Goal: Task Accomplishment & Management: Use online tool/utility

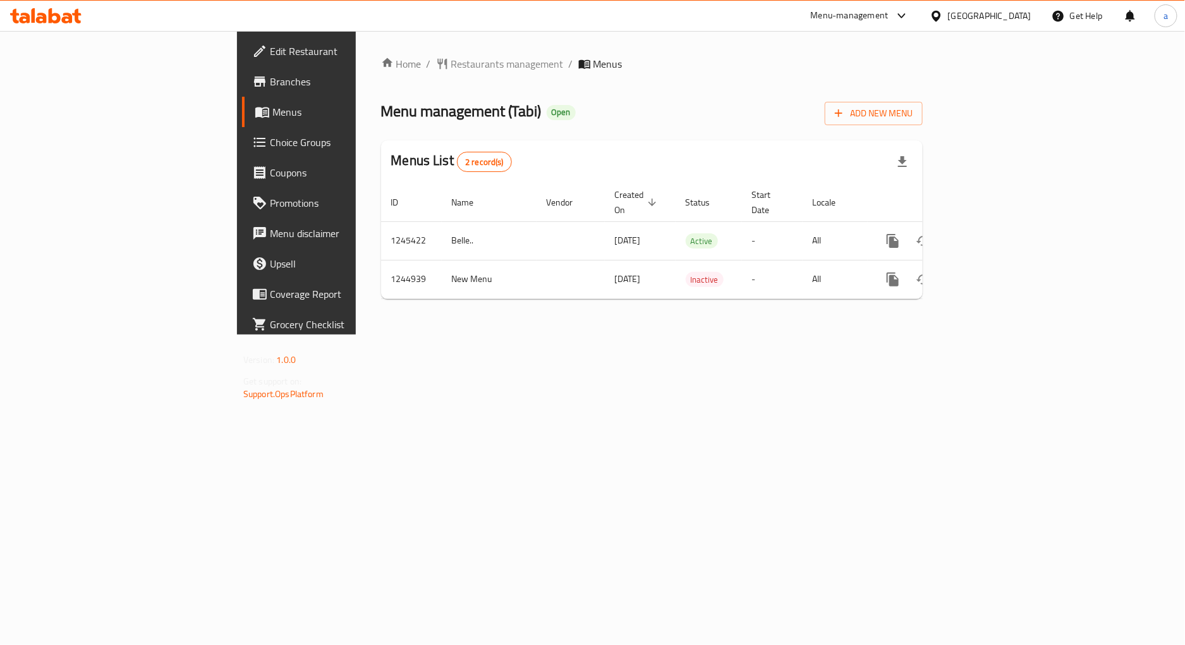
click at [270, 144] on span "Choice Groups" at bounding box center [347, 142] width 155 height 15
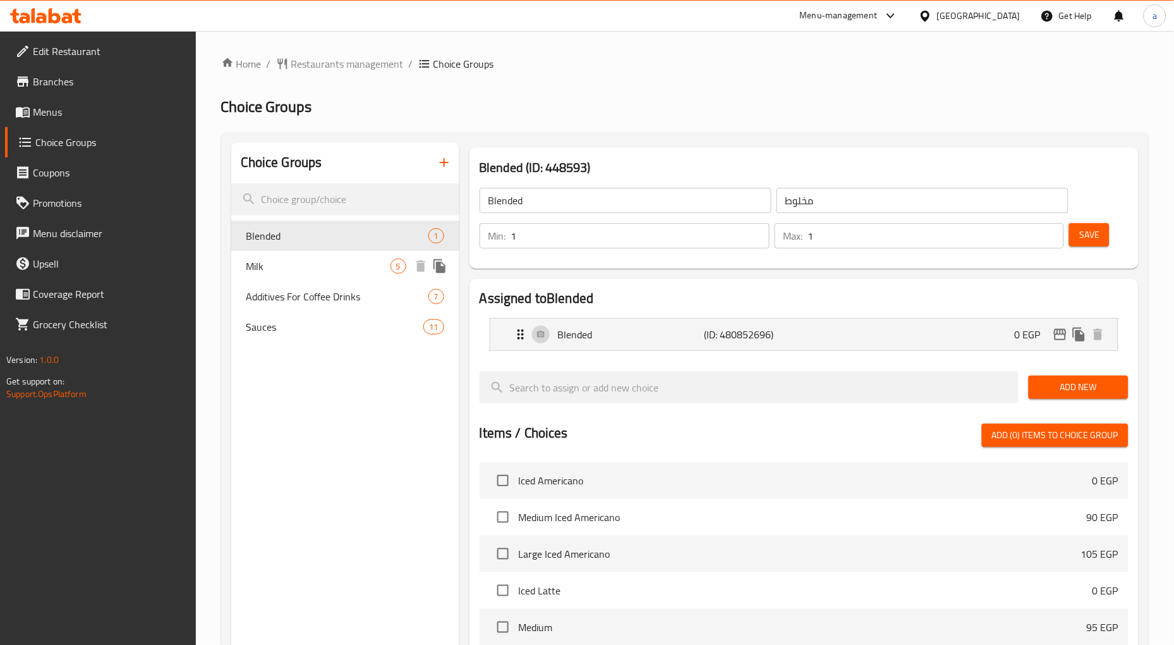
click at [306, 272] on span "Milk" at bounding box center [318, 265] width 144 height 15
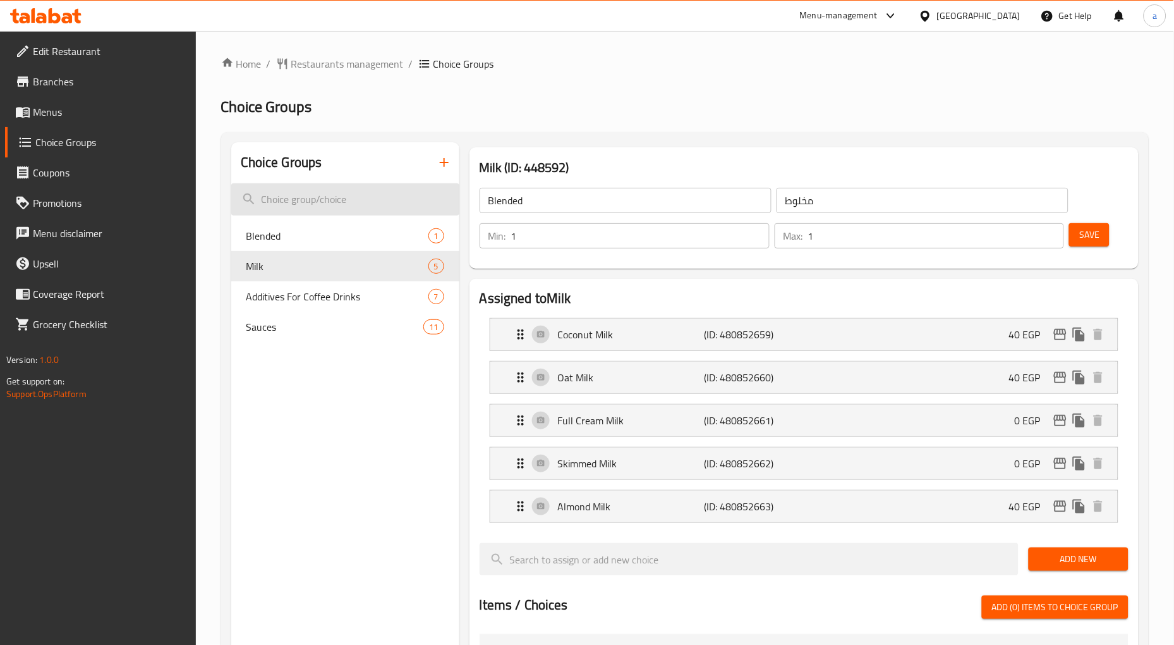
type input "Milk"
type input "حليب"
click at [898, 72] on div "Home / Restaurants management / Choice Groups Choice Groups Choice Groups Blend…" at bounding box center [685, 592] width 928 height 1073
click at [314, 64] on span "Restaurants management" at bounding box center [347, 63] width 112 height 15
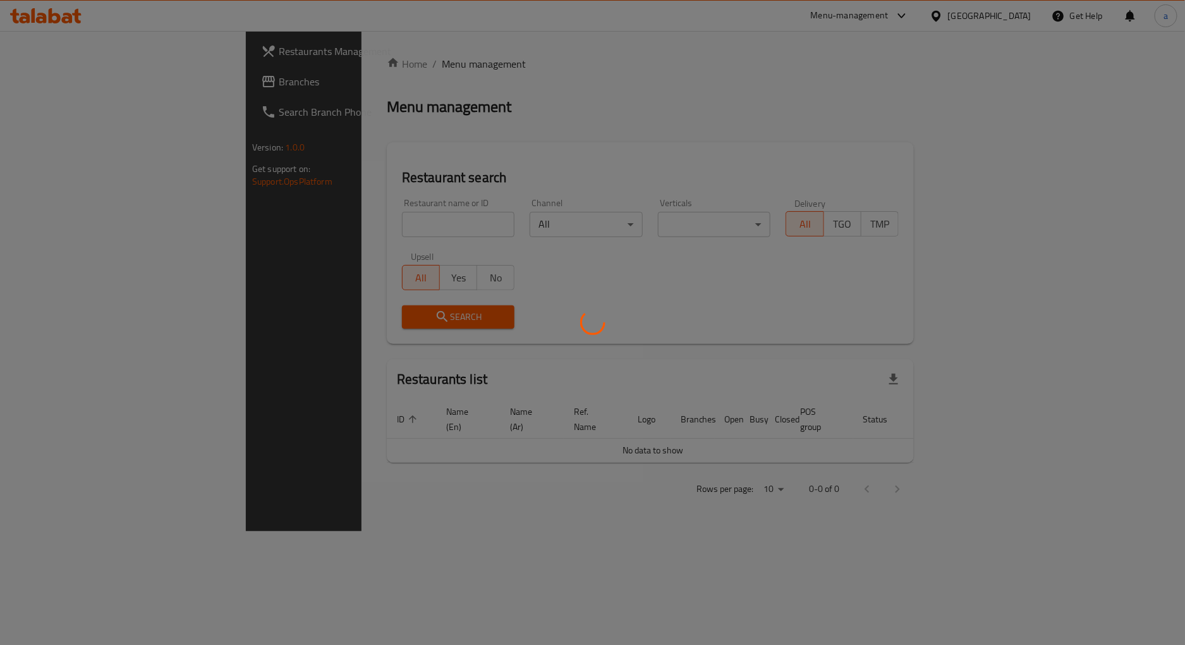
click at [90, 76] on div at bounding box center [592, 322] width 1185 height 645
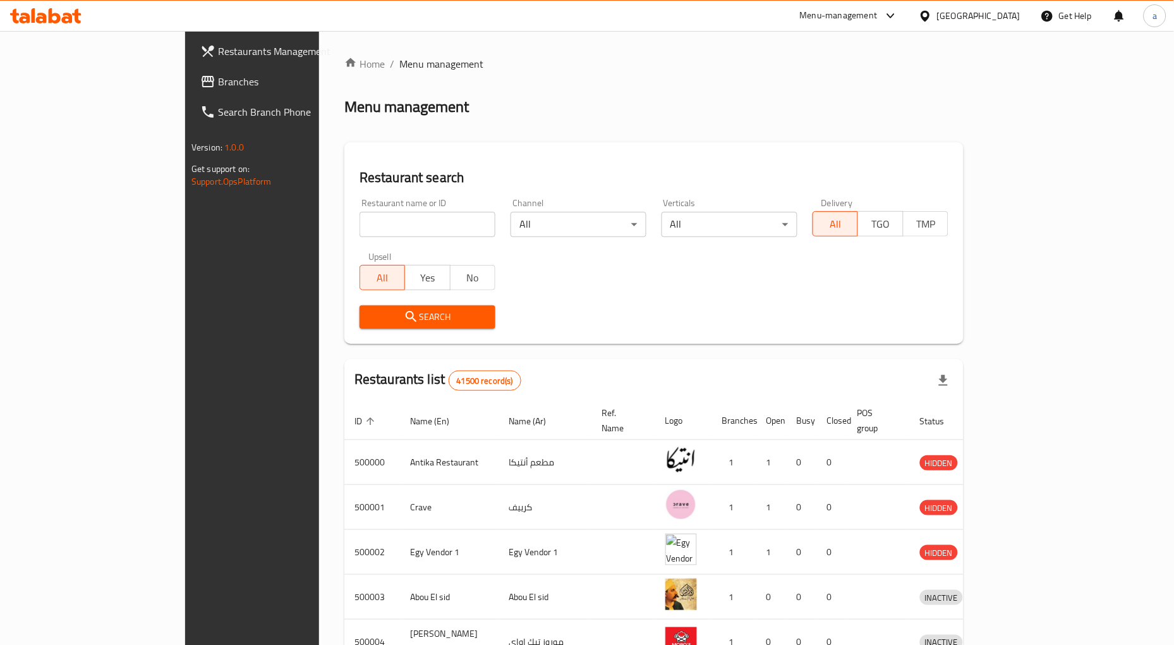
click at [218, 81] on span "Branches" at bounding box center [294, 81] width 153 height 15
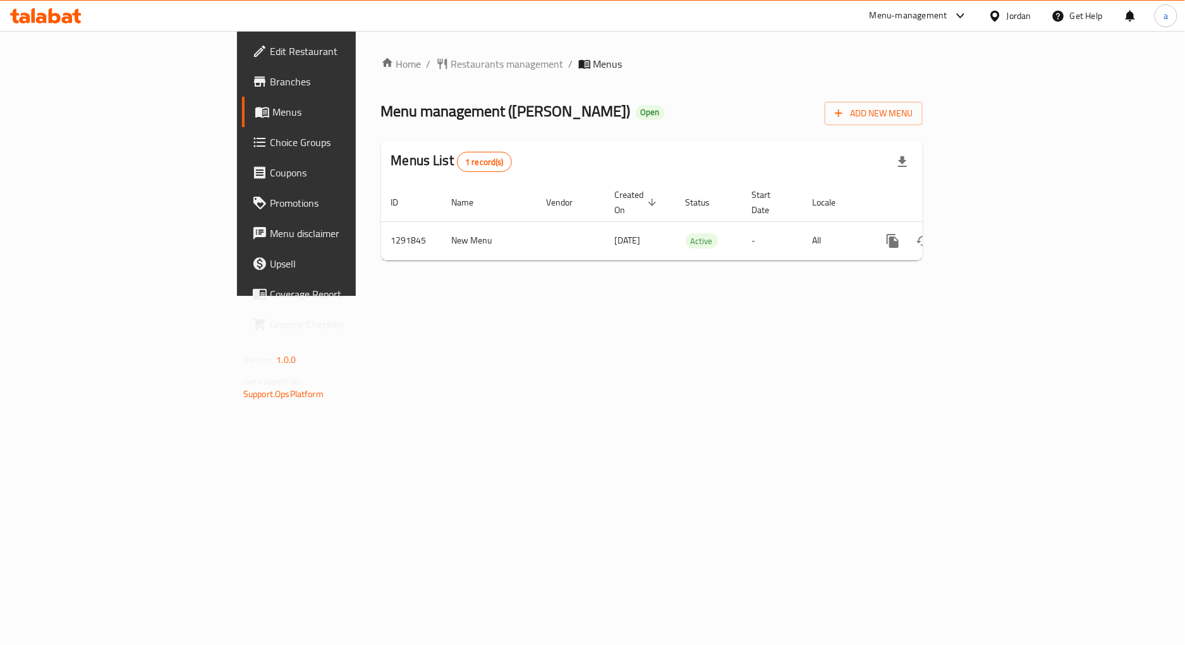
click at [270, 143] on span "Choice Groups" at bounding box center [347, 142] width 155 height 15
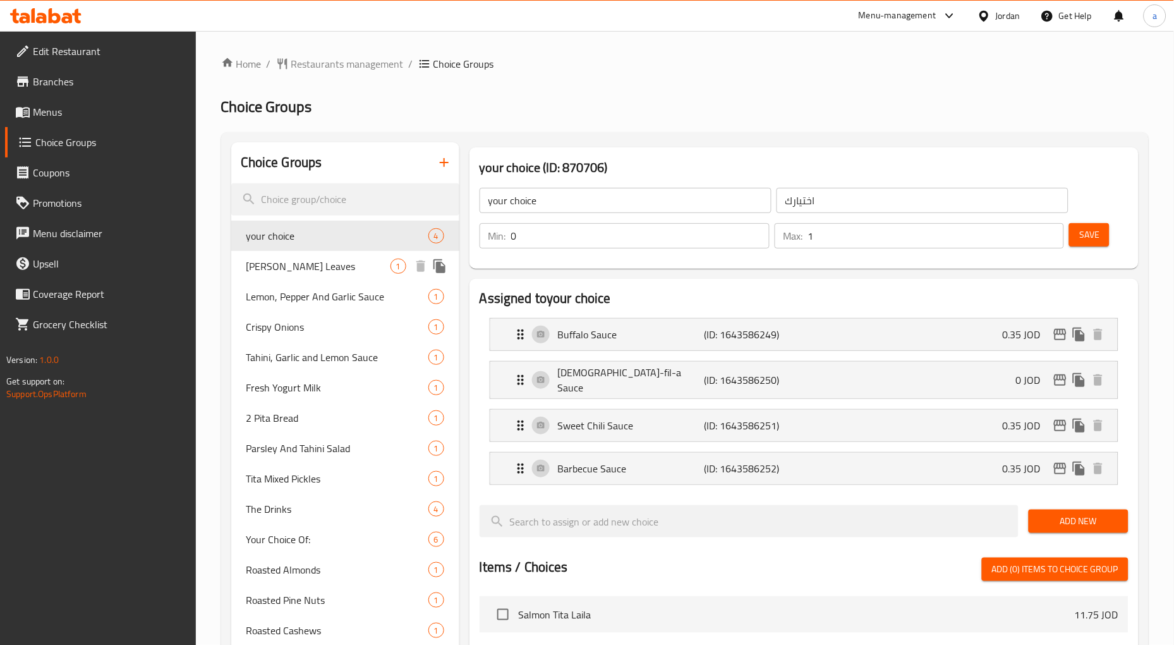
click at [298, 269] on span "Yalanji Vine Leaves" at bounding box center [318, 265] width 144 height 15
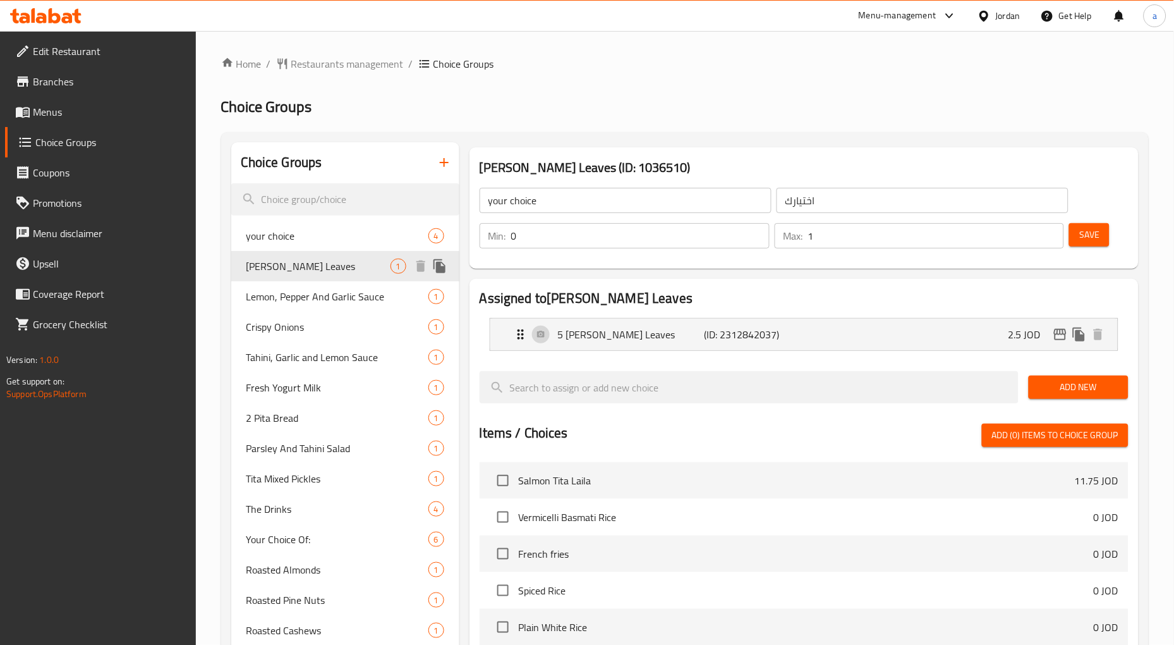
type input "Yalanji Vine Leaves"
type input "ورق عنب يلنجي"
click at [710, 91] on div "Home / Restaurants management / Choice Groups Choice Groups Choice Groups your …" at bounding box center [685, 585] width 928 height 1059
drag, startPoint x: 291, startPoint y: 304, endPoint x: 649, endPoint y: 109, distance: 408.1
click at [291, 304] on span "Lemon, Pepper And Garlic Sauce" at bounding box center [318, 296] width 144 height 15
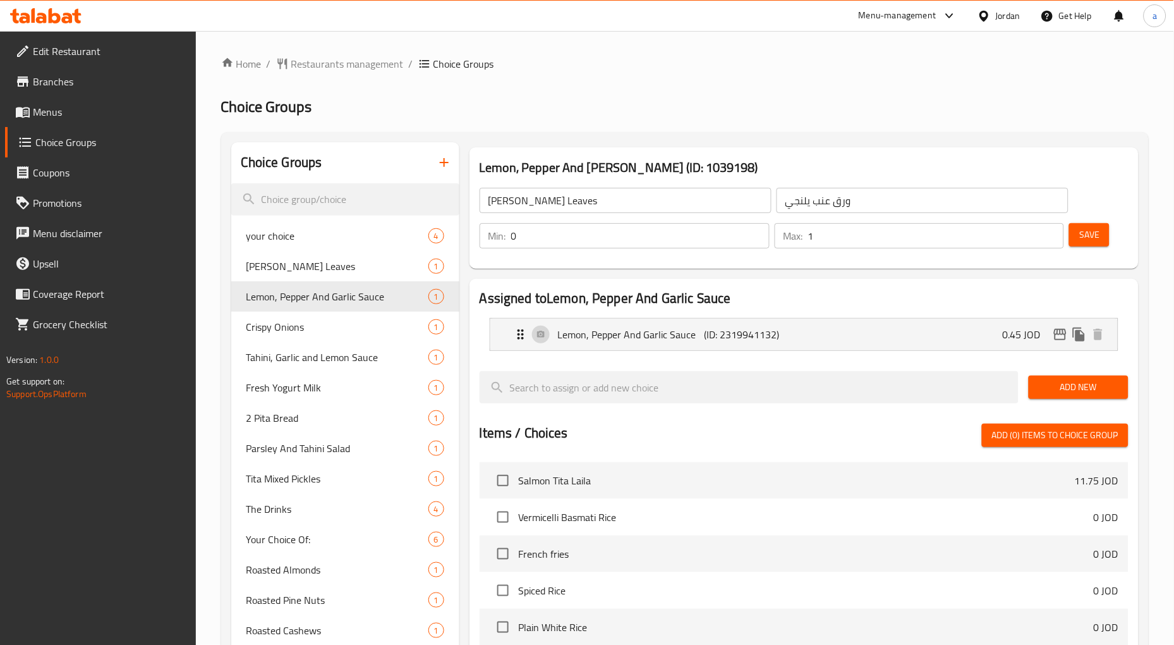
type input "Lemon, Pepper And Garlic Sauce"
type input "صوص الليمون والفلفل والثوم"
click at [677, 92] on div "Home / Restaurants management / Choice Groups Choice Groups Choice Groups your …" at bounding box center [685, 585] width 928 height 1059
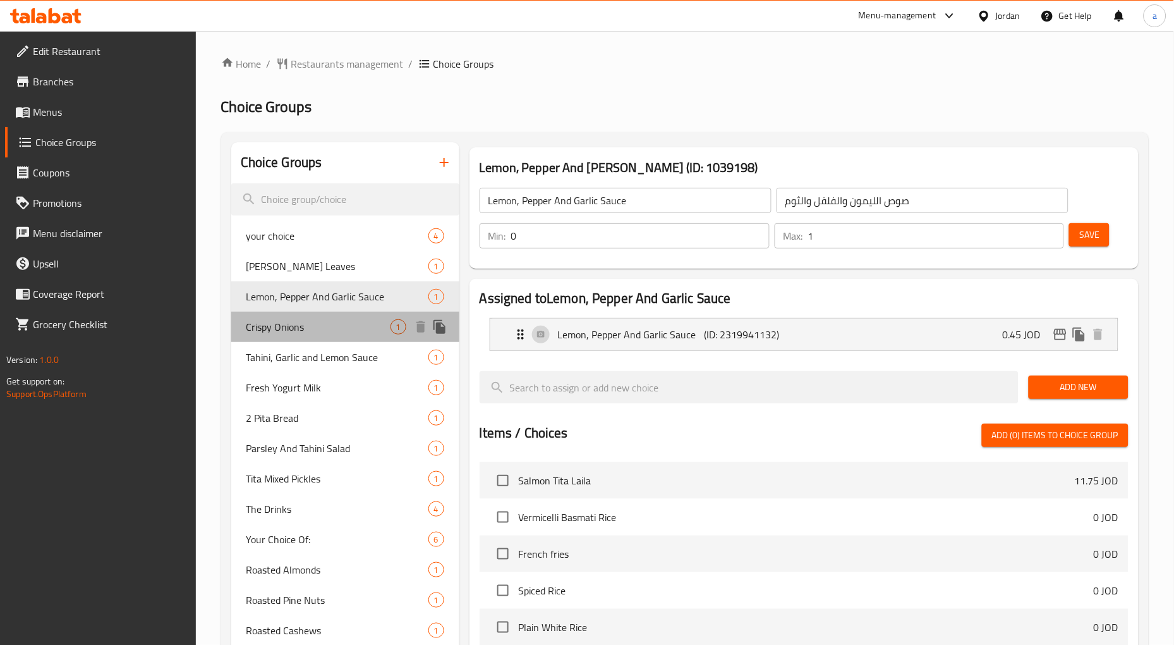
click at [285, 327] on span "Crispy Onions" at bounding box center [318, 326] width 144 height 15
type input "Crispy Onions"
type input "بصل مقرمش"
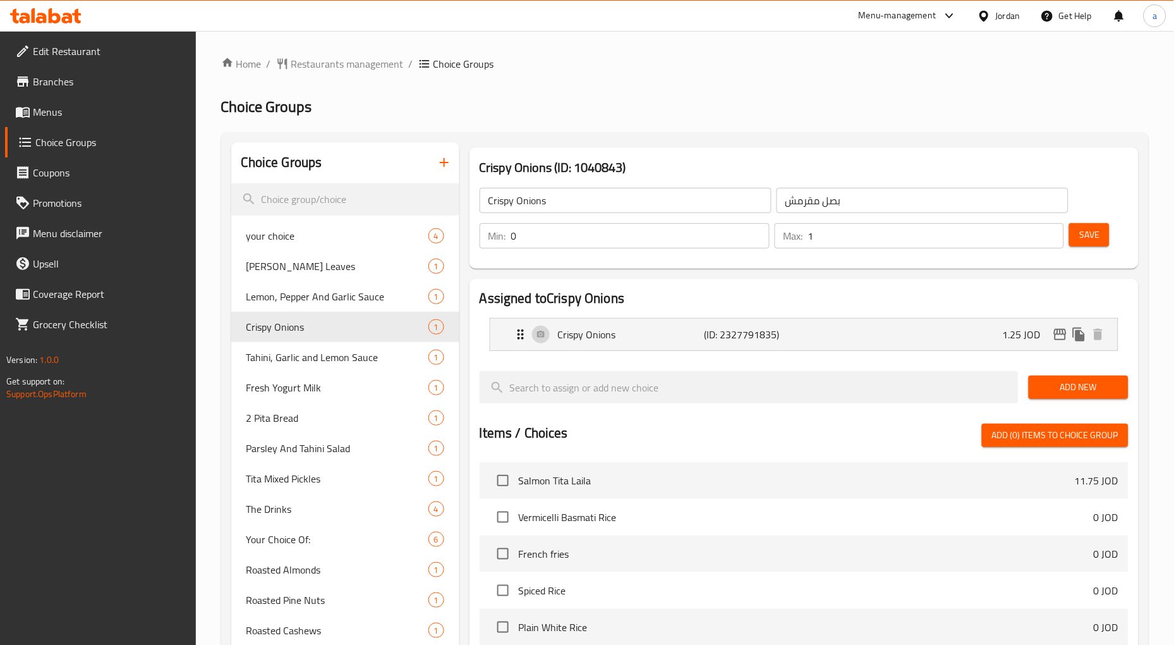
click at [806, 28] on div "Menu-management Jordan Get Help a" at bounding box center [587, 16] width 1174 height 30
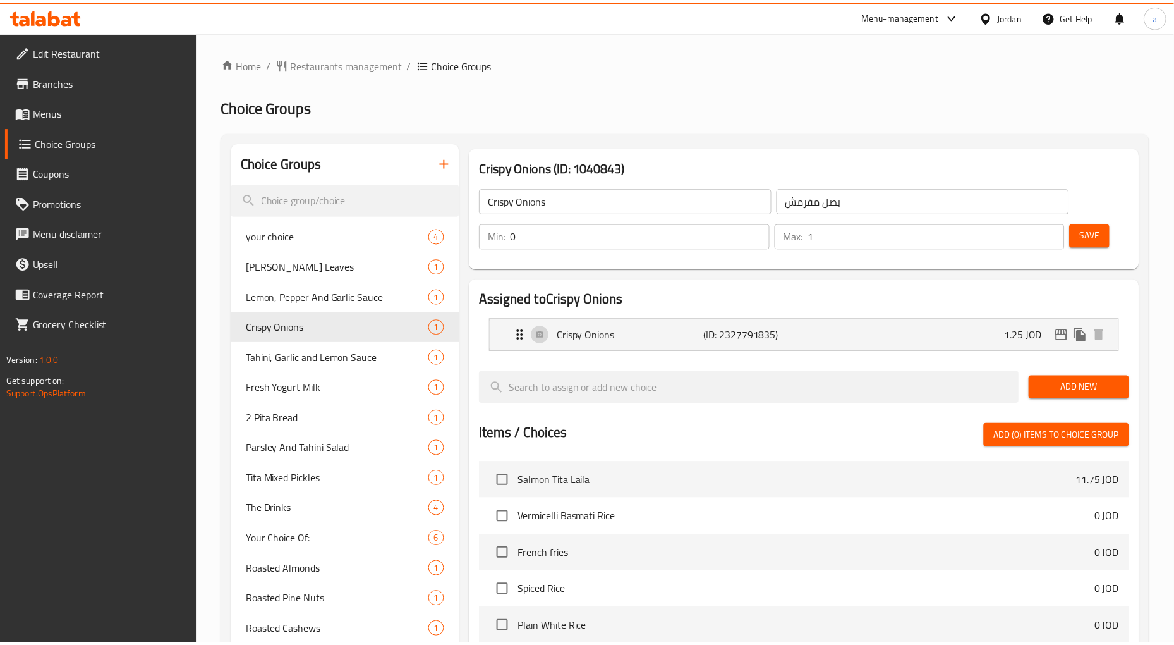
scroll to position [495, 0]
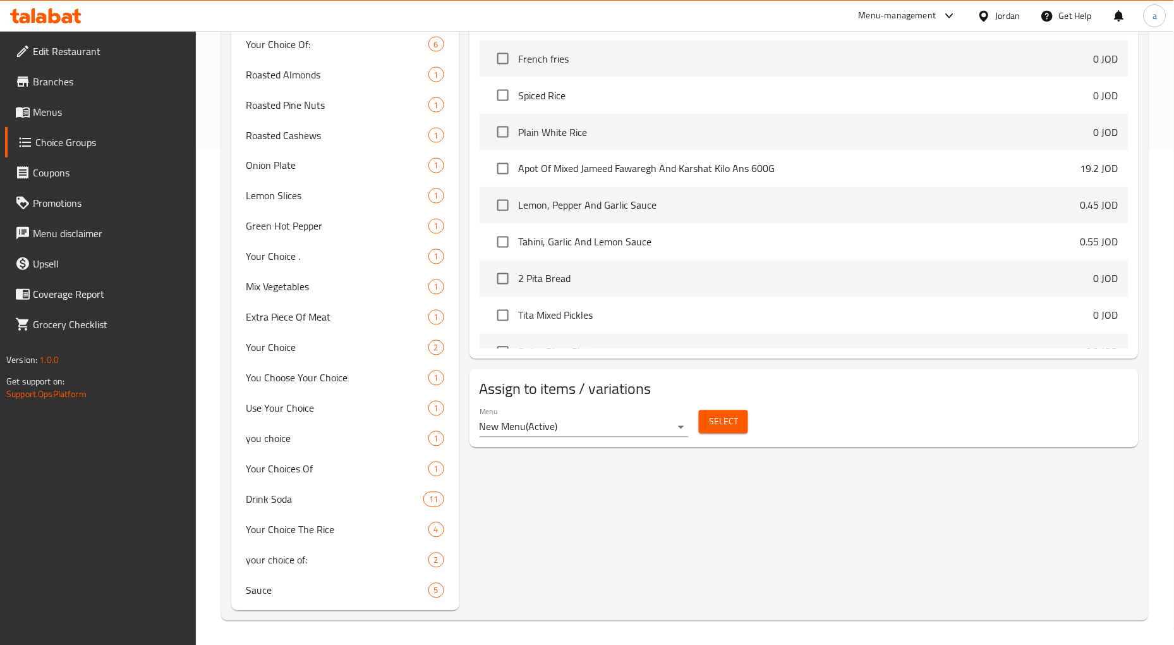
click at [638, 516] on div "Crispy Onions (ID: 1040843) Crispy Onions ​ بصل مقرمش ​ Min: 0 ​ Max: 1 ​ Save …" at bounding box center [801, 128] width 684 height 963
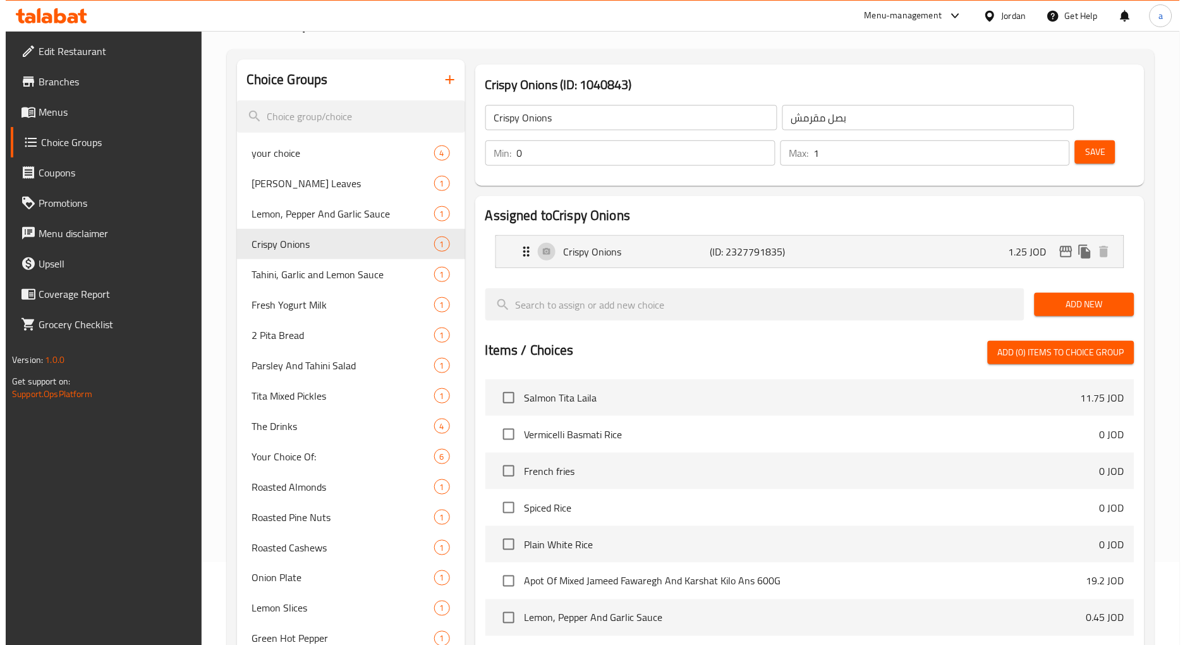
scroll to position [0, 0]
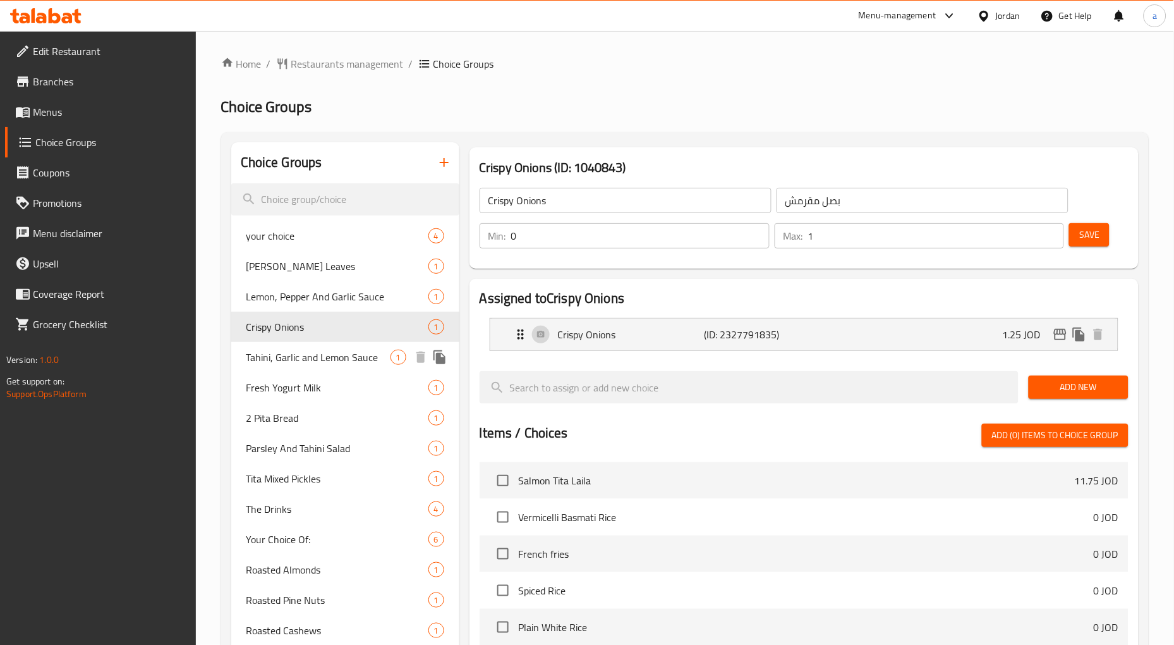
click at [247, 367] on div "Tahini, Garlic and Lemon Sauce 1" at bounding box center [345, 357] width 228 height 30
type input "Tahini, Garlic and Lemon Sauce"
type input "صوص طحينيه ثوم وليمون"
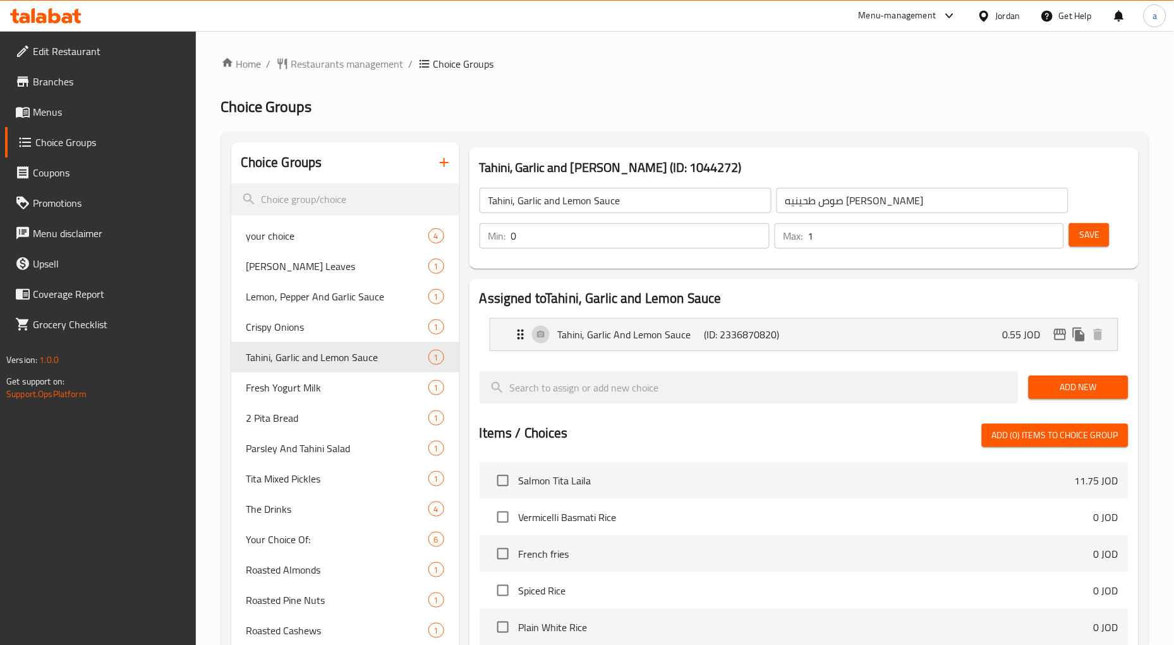
click at [763, 35] on div "Home / Restaurants management / Choice Groups Choice Groups Choice Groups your …" at bounding box center [685, 586] width 978 height 1110
click at [289, 420] on span "2 Pita Bread" at bounding box center [318, 417] width 144 height 15
type input "2 Pita Bread"
type input "2 خبز بيتا"
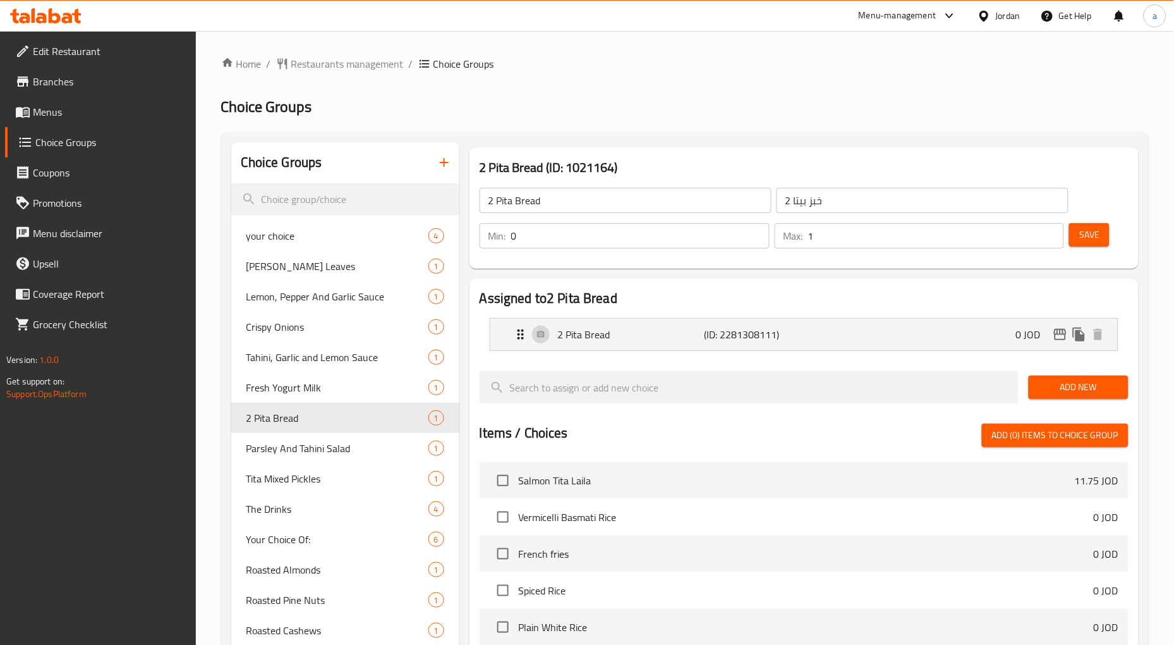
click at [705, 64] on ol "Home / Restaurants management / Choice Groups" at bounding box center [685, 63] width 928 height 15
click at [300, 480] on span "Tita Mixed Pickles" at bounding box center [318, 478] width 144 height 15
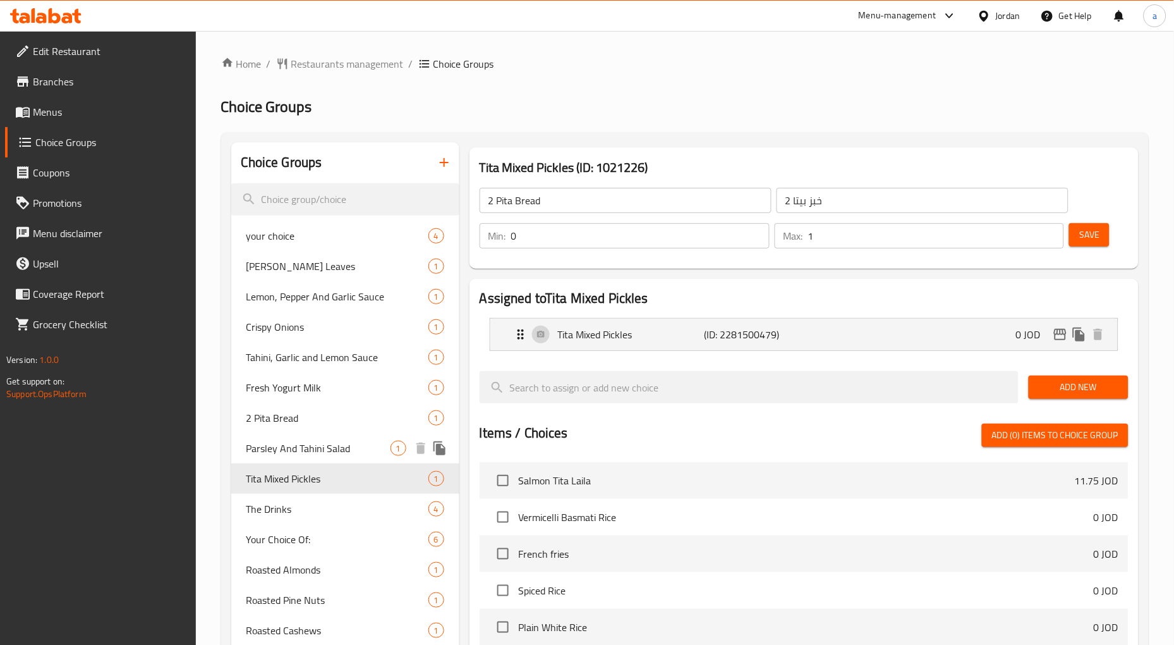
type input "Tita Mixed Pickles"
type input "مخلل تيتا المشكل"
click at [746, 67] on ol "Home / Restaurants management / Choice Groups" at bounding box center [685, 63] width 928 height 15
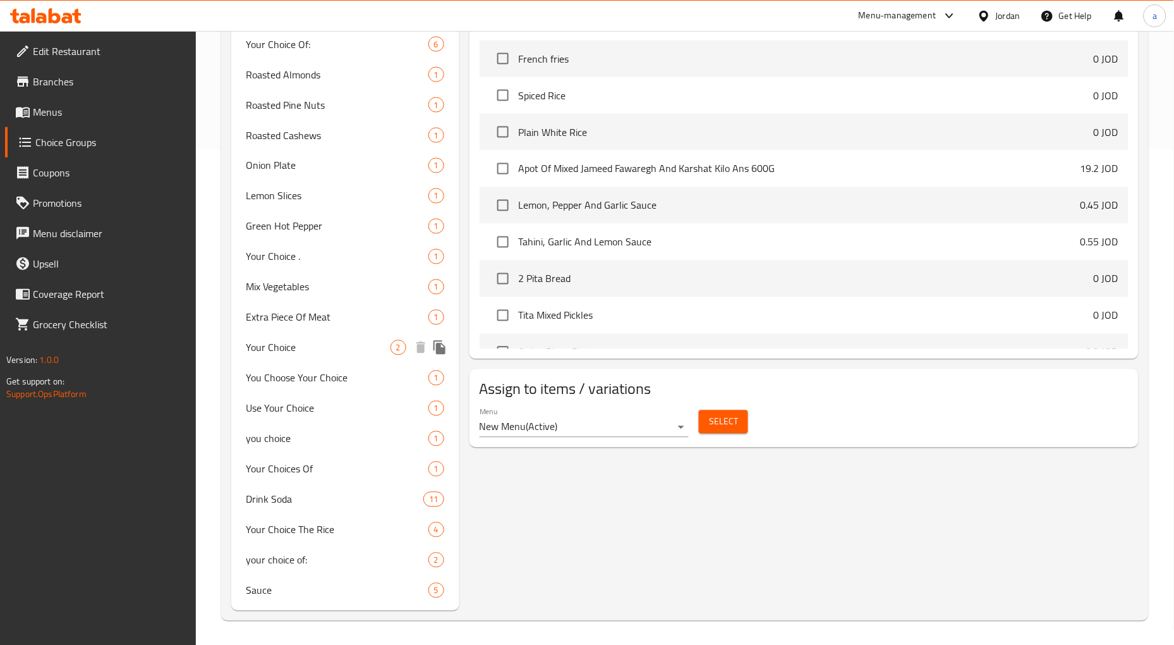
scroll to position [331, 0]
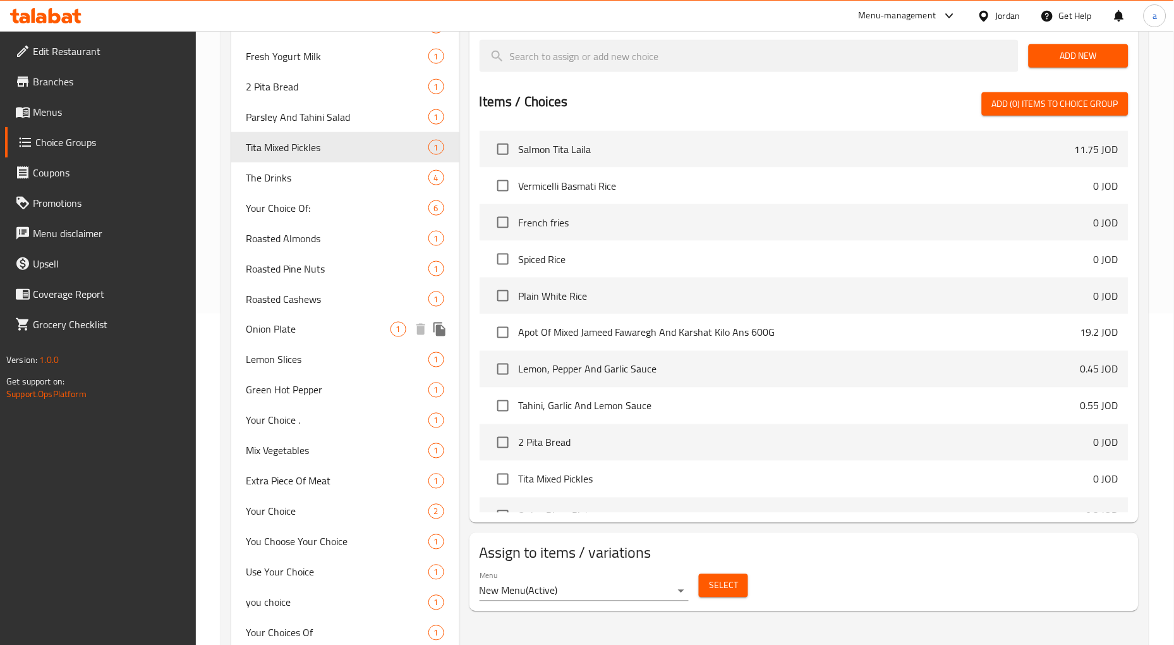
click at [313, 332] on span "Onion Plate" at bounding box center [318, 329] width 144 height 15
type input "Onion Plate"
type input "طبق بصل"
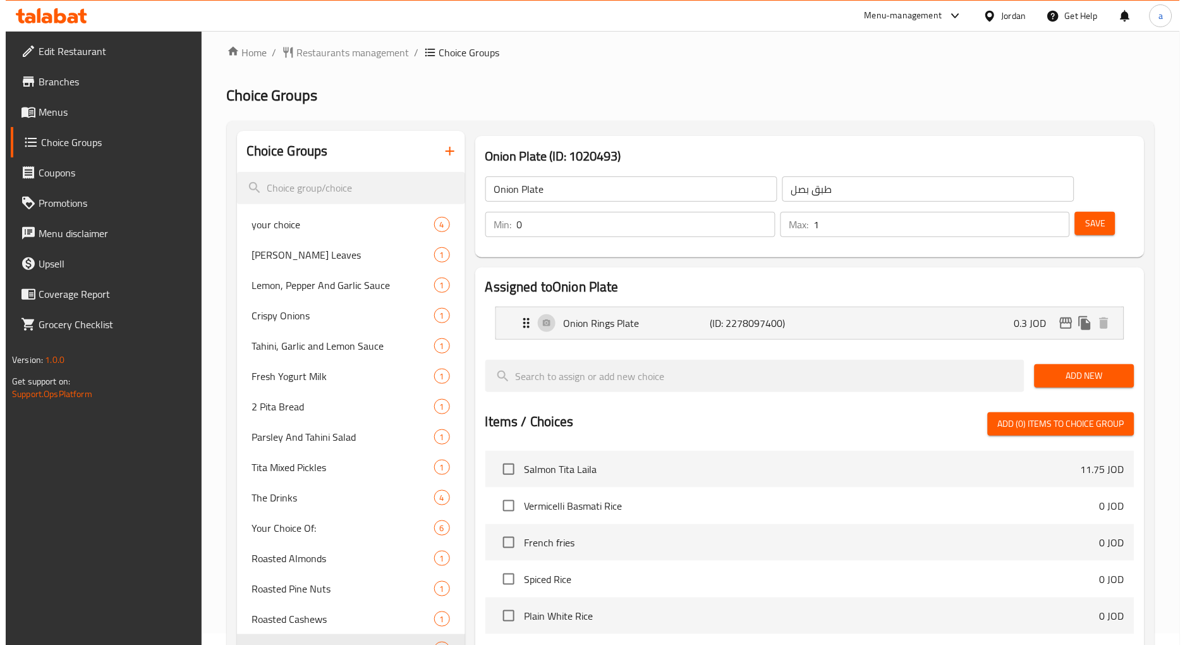
scroll to position [0, 0]
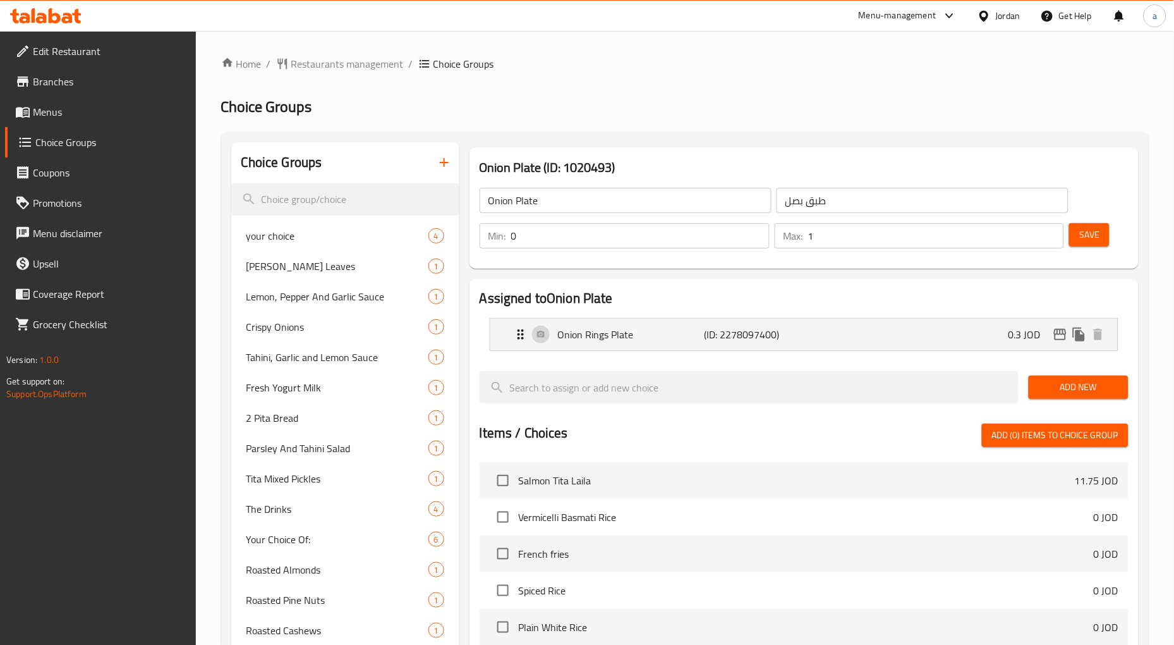
click at [701, 115] on h2 "Choice Groups" at bounding box center [685, 107] width 928 height 20
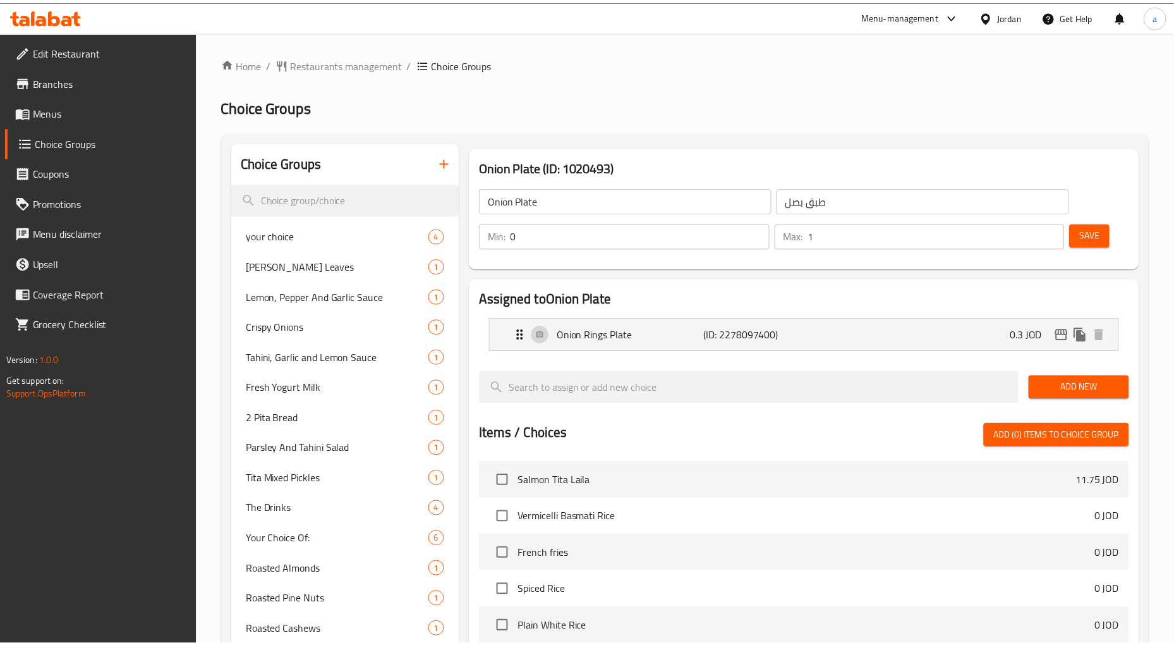
scroll to position [495, 0]
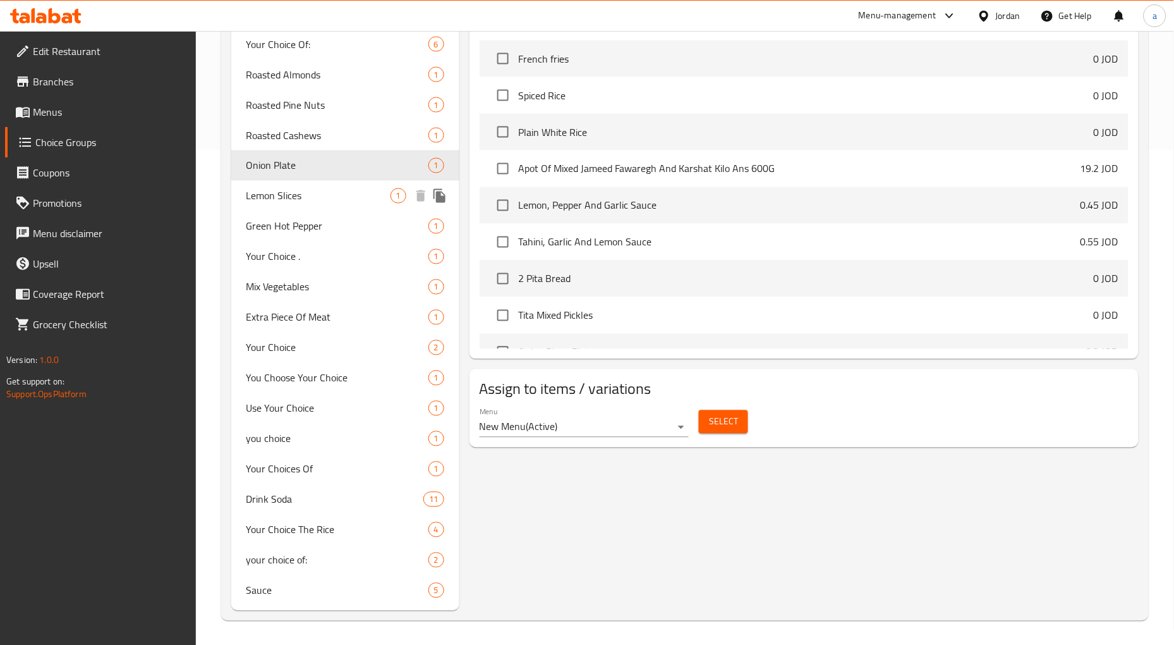
drag, startPoint x: 295, startPoint y: 198, endPoint x: 355, endPoint y: 203, distance: 60.3
click at [295, 198] on span "Lemon Slices" at bounding box center [318, 195] width 144 height 15
type input "Lemon Slices"
type input "ليمون شرائح"
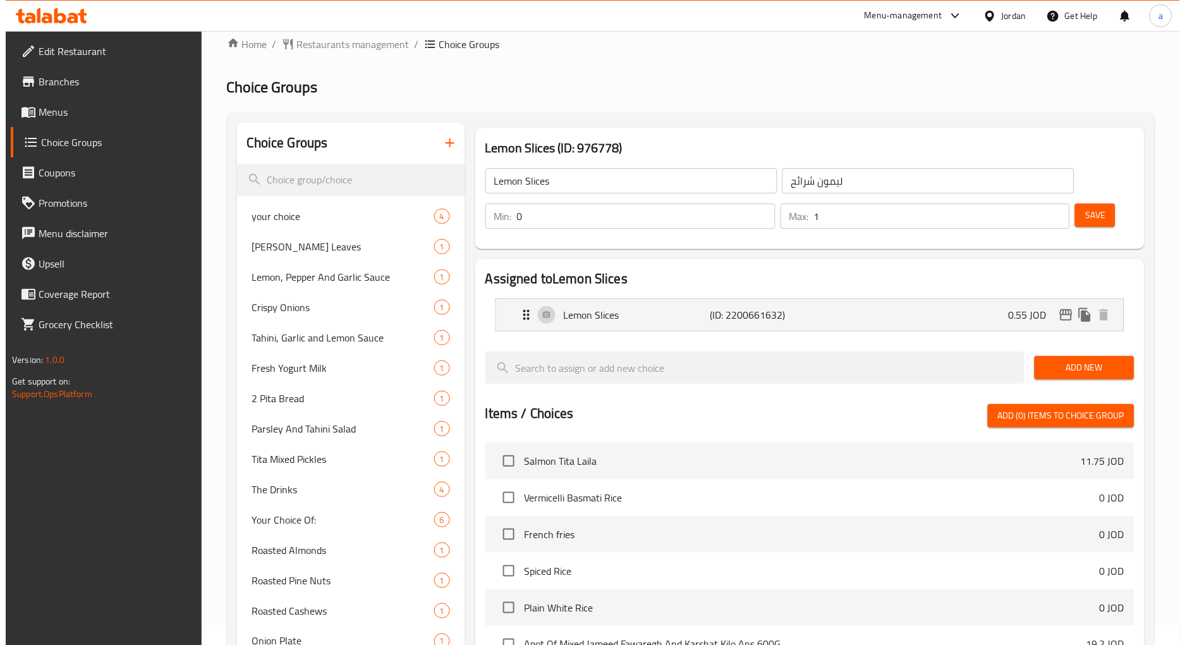
scroll to position [0, 0]
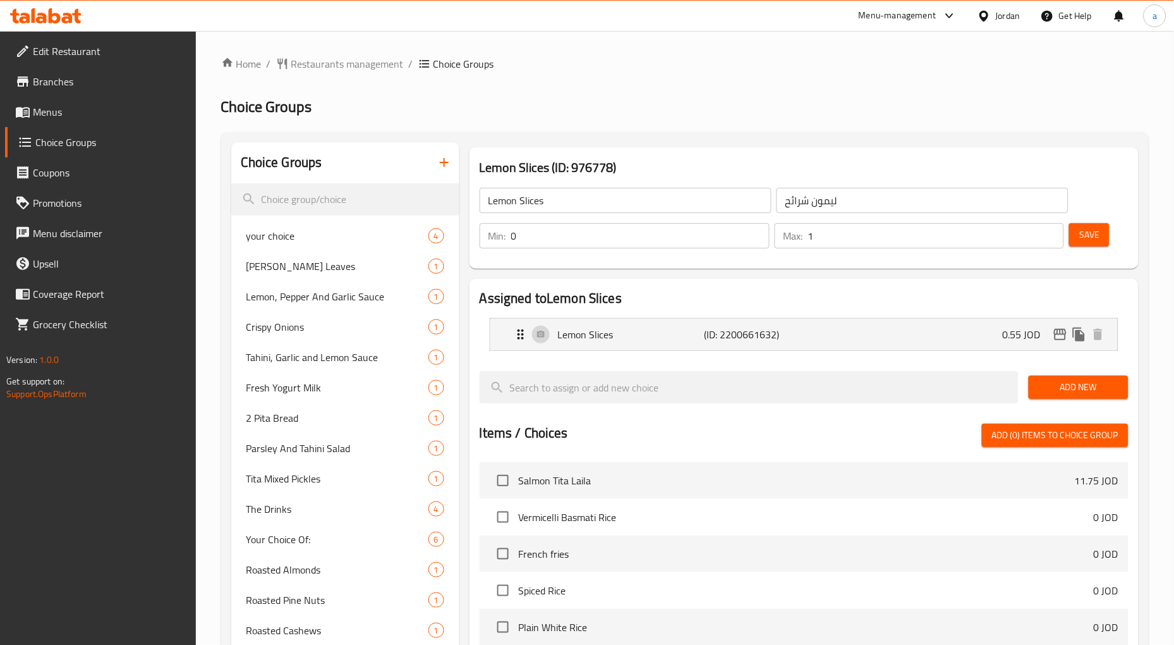
click at [698, 128] on div "Home / Restaurants management / Choice Groups Choice Groups Choice Groups your …" at bounding box center [685, 585] width 928 height 1059
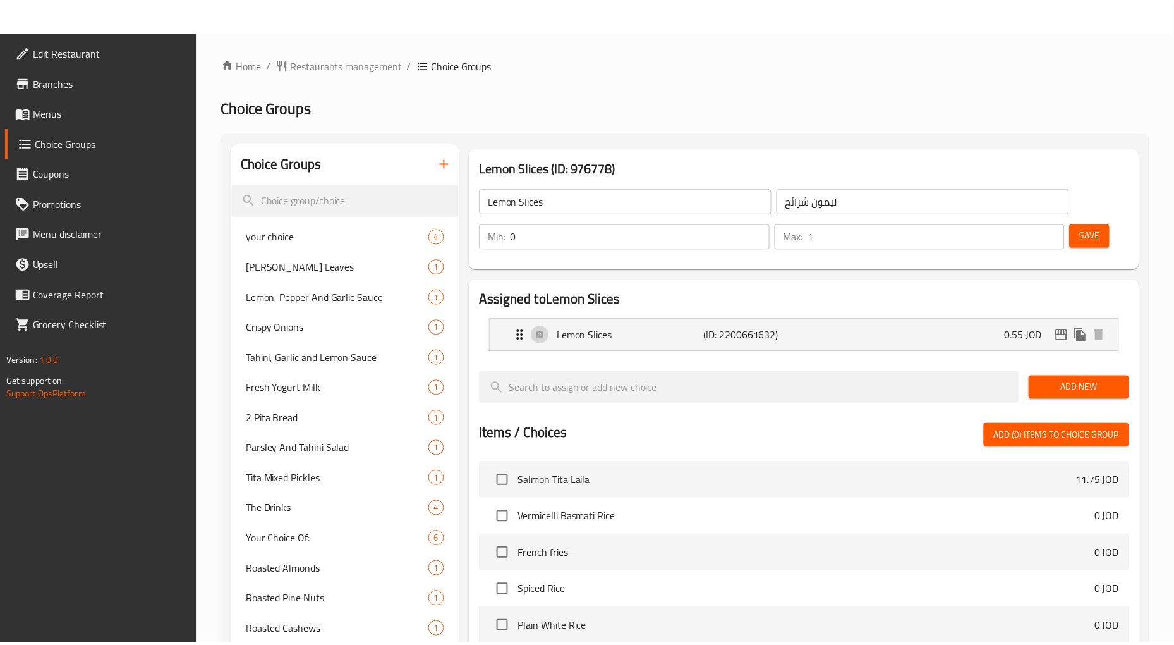
scroll to position [495, 0]
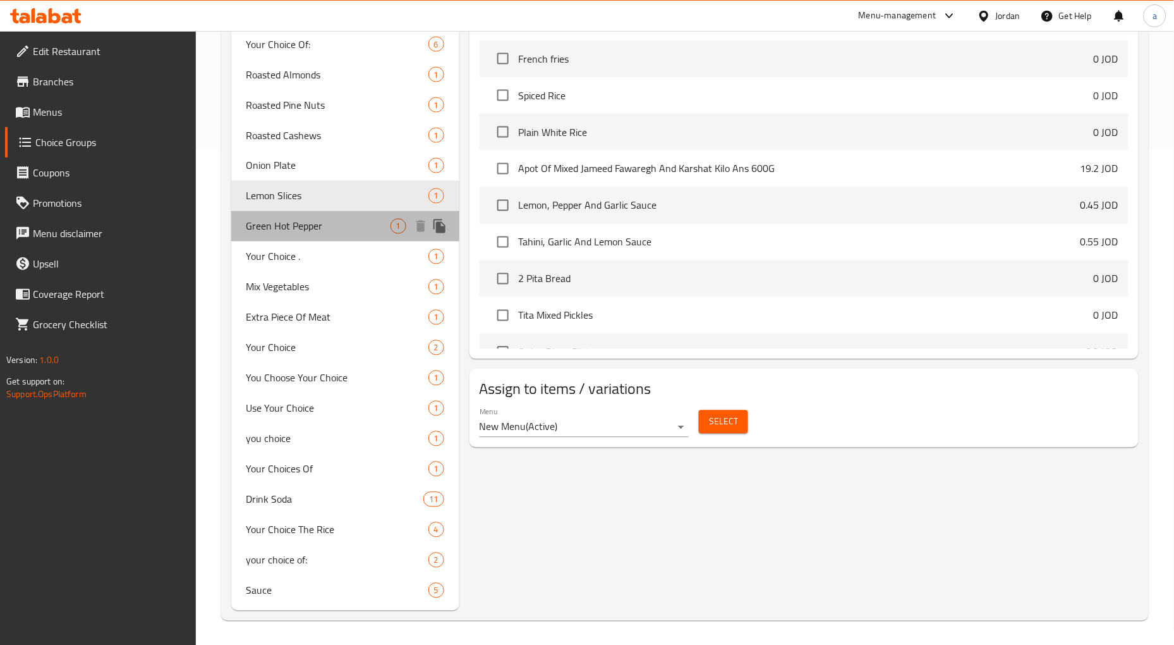
click at [301, 226] on span "Green Hot Pepper" at bounding box center [318, 226] width 144 height 15
type input "Green Hot Pepper"
type input "فلفل اخضر حار"
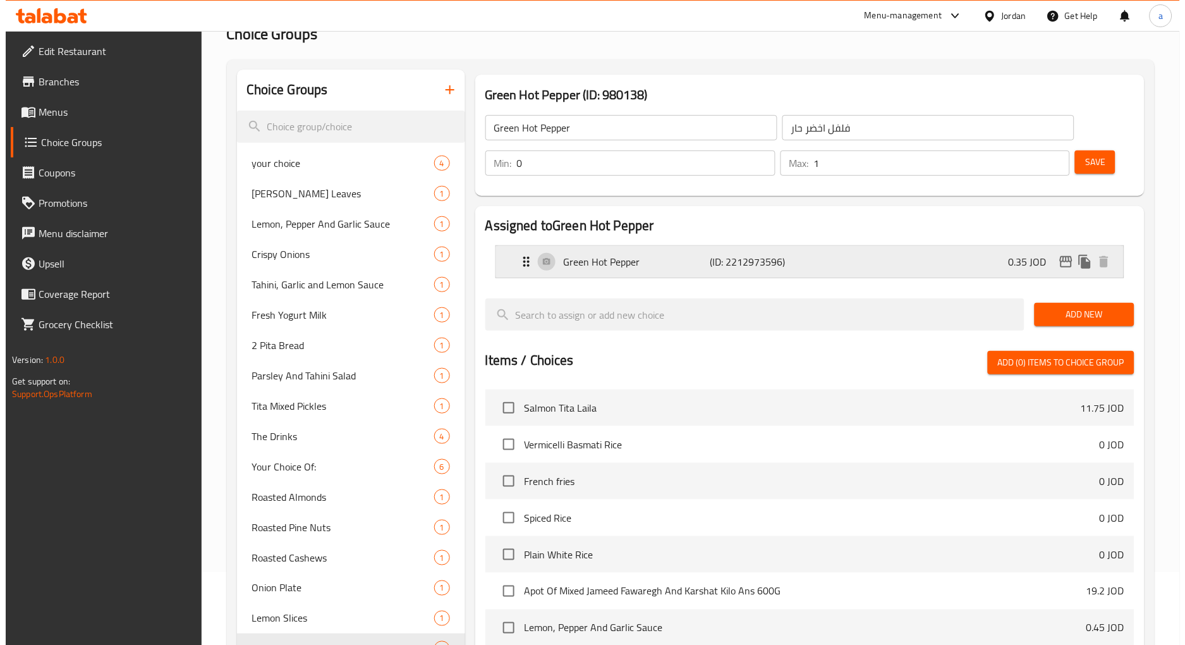
scroll to position [0, 0]
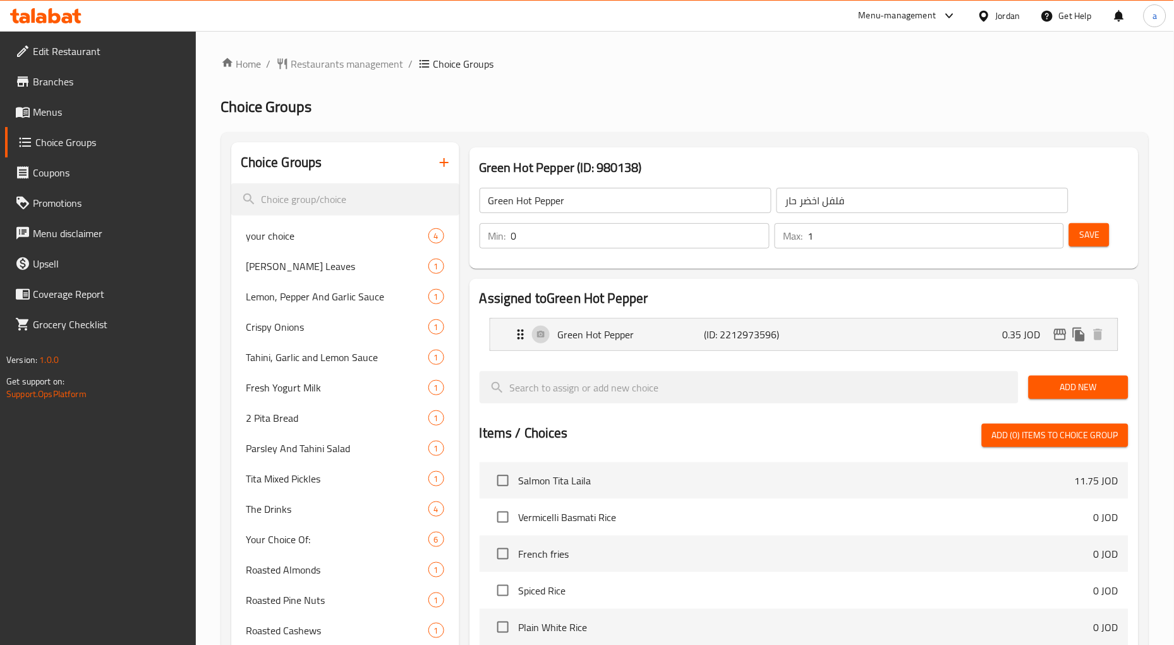
click at [724, 109] on h2 "Choice Groups" at bounding box center [685, 107] width 928 height 20
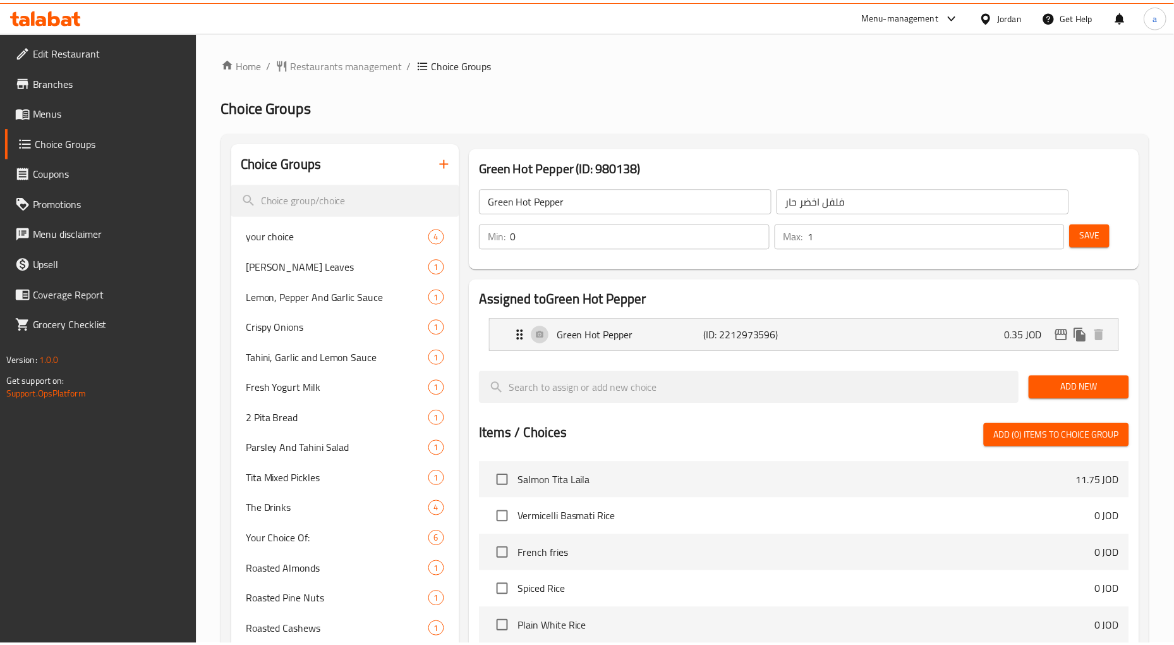
scroll to position [495, 0]
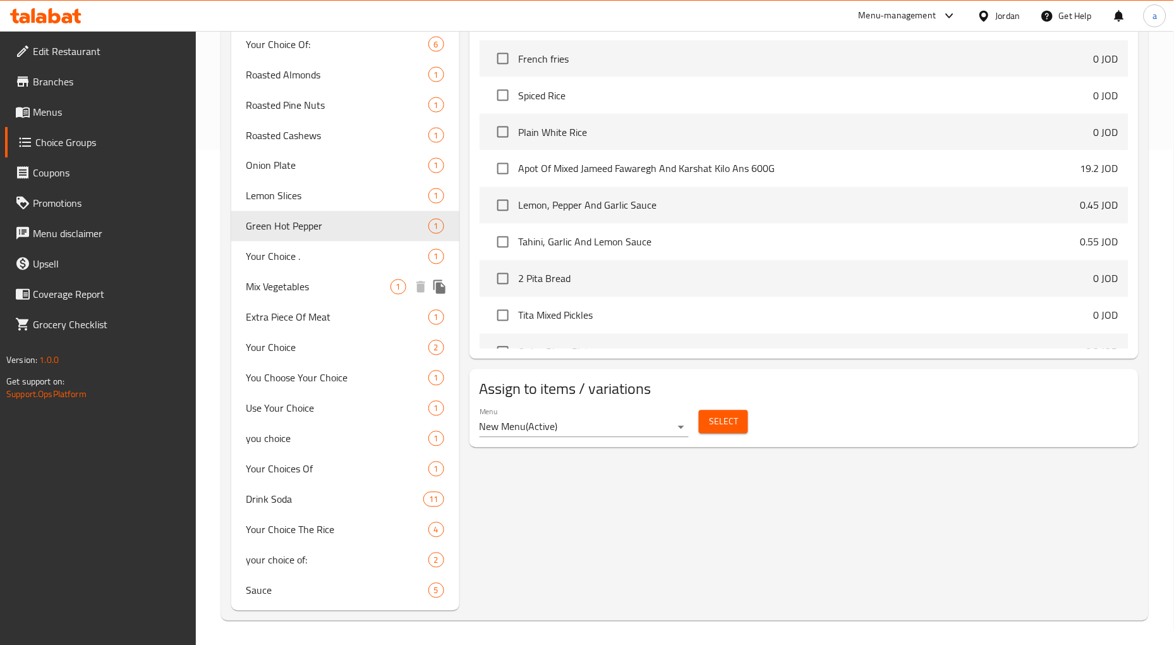
click at [286, 293] on span "Mix Vegetables" at bounding box center [318, 286] width 144 height 15
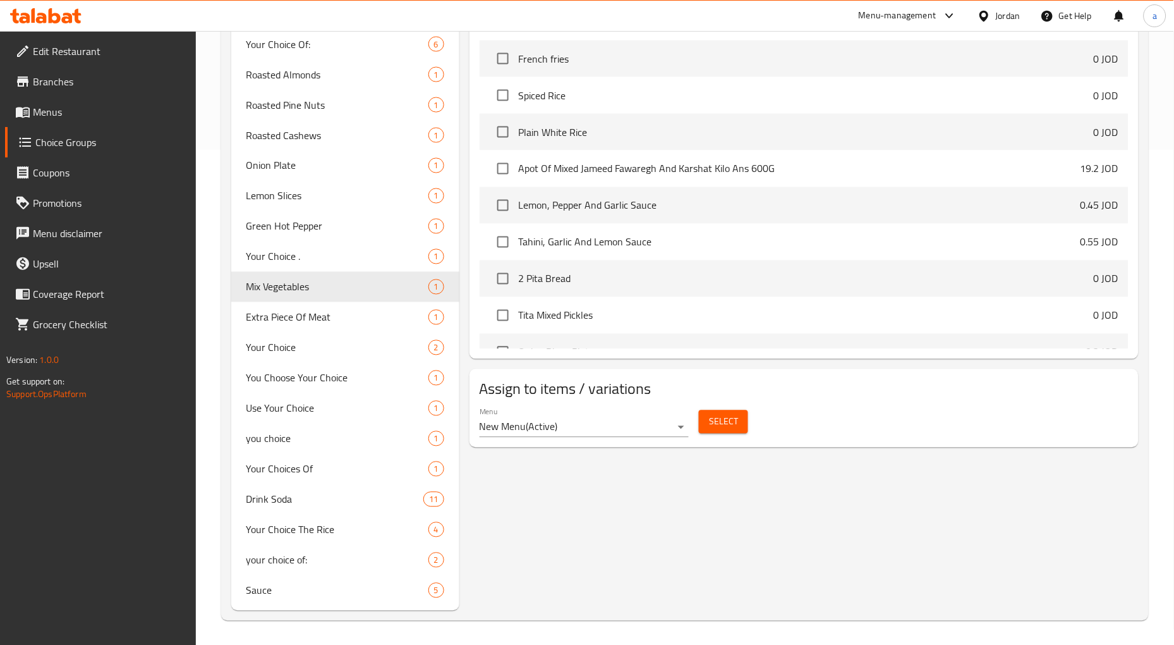
type input "Mix Vegetables"
type input "خضره مشكله"
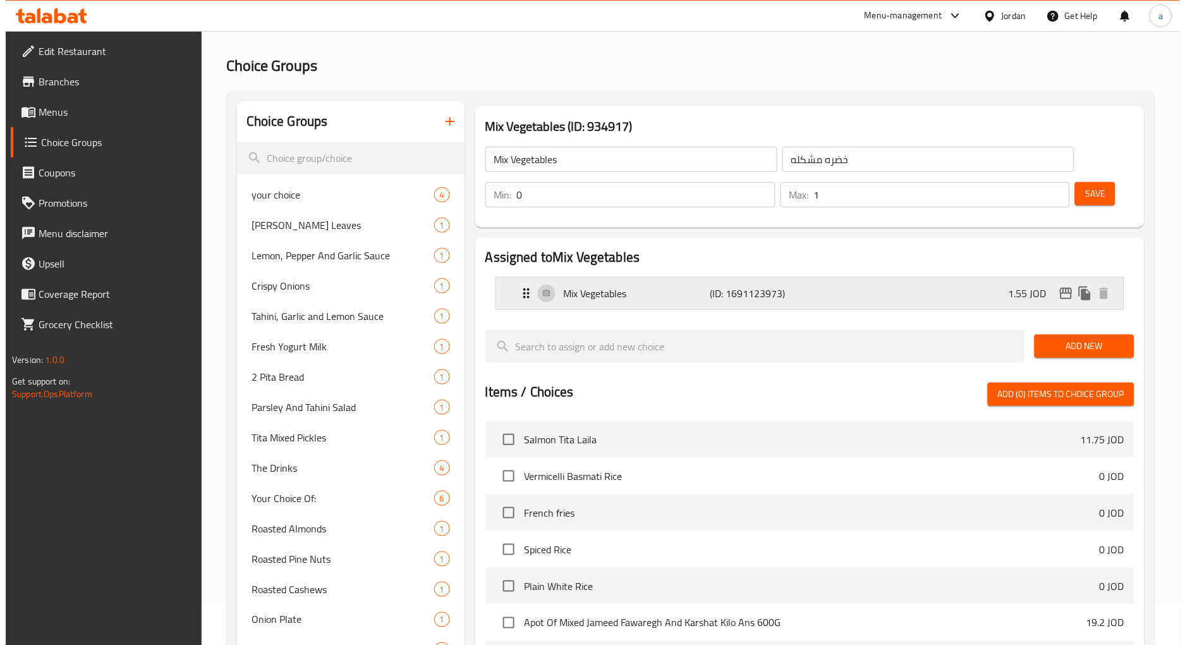
scroll to position [0, 0]
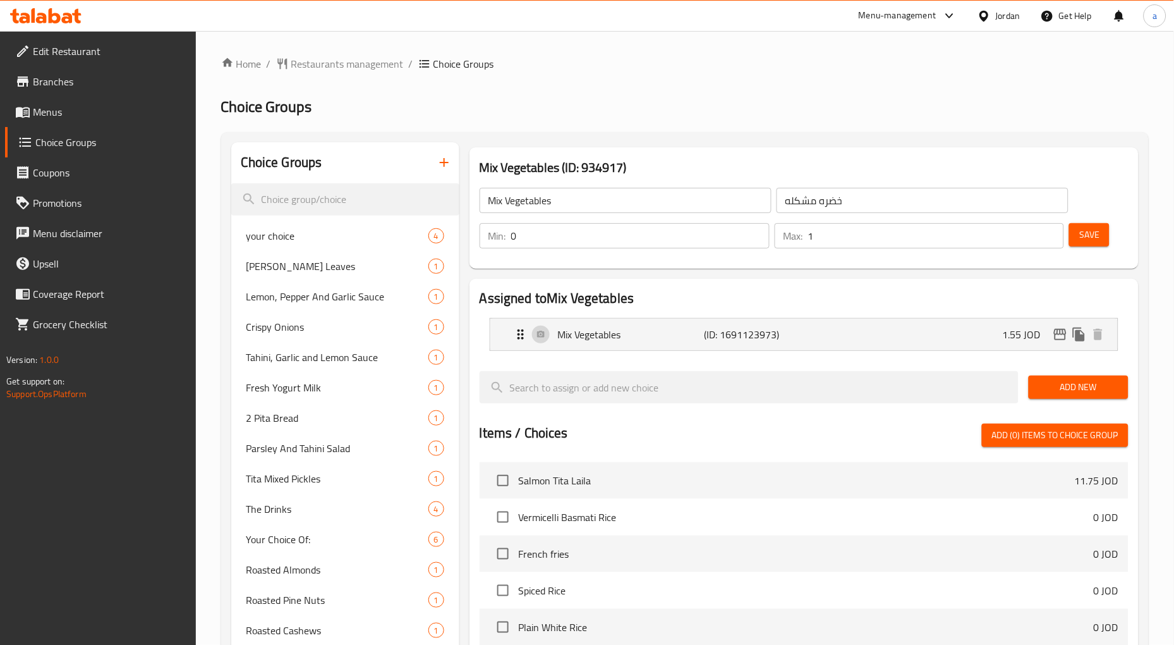
click at [677, 94] on div "Home / Restaurants management / Choice Groups Choice Groups Choice Groups your …" at bounding box center [685, 585] width 928 height 1059
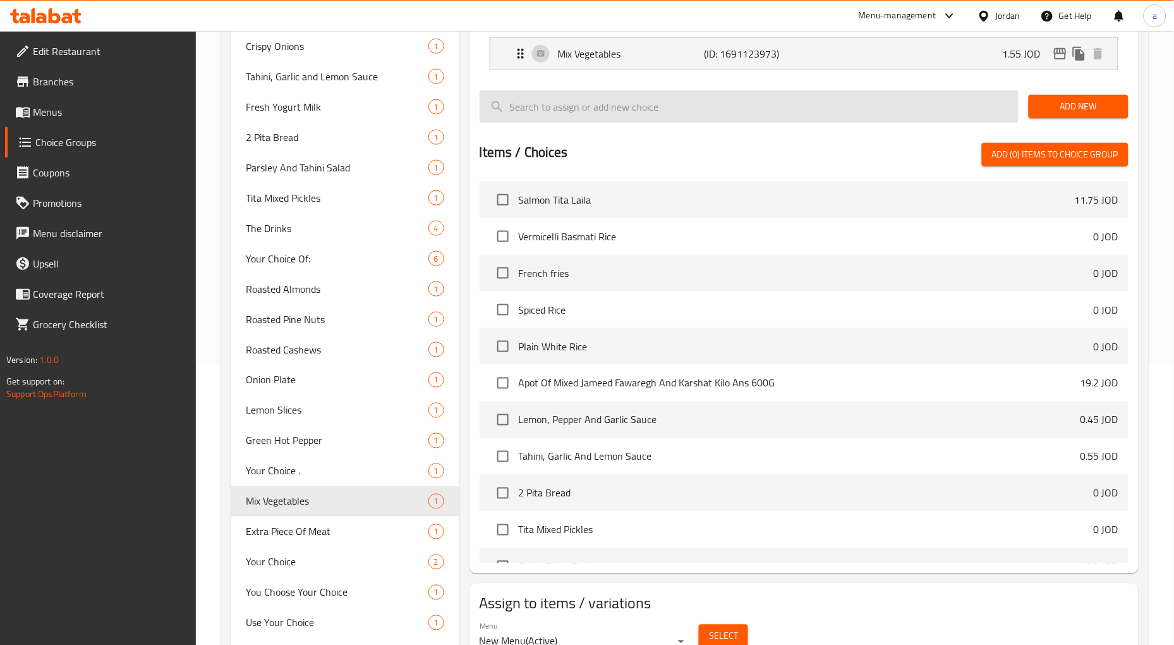
scroll to position [331, 0]
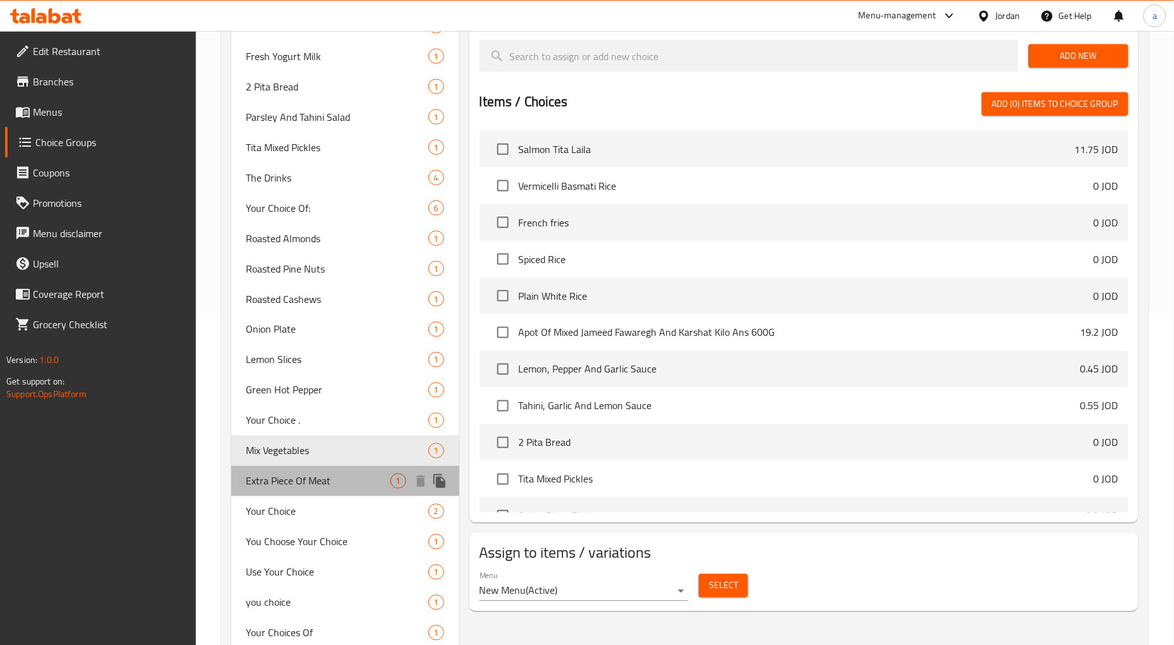
click at [294, 487] on span "Extra Piece Of Meat" at bounding box center [318, 480] width 144 height 15
type input "Extra Piece Of Meat"
type input "قطعه لحمه اضافيه"
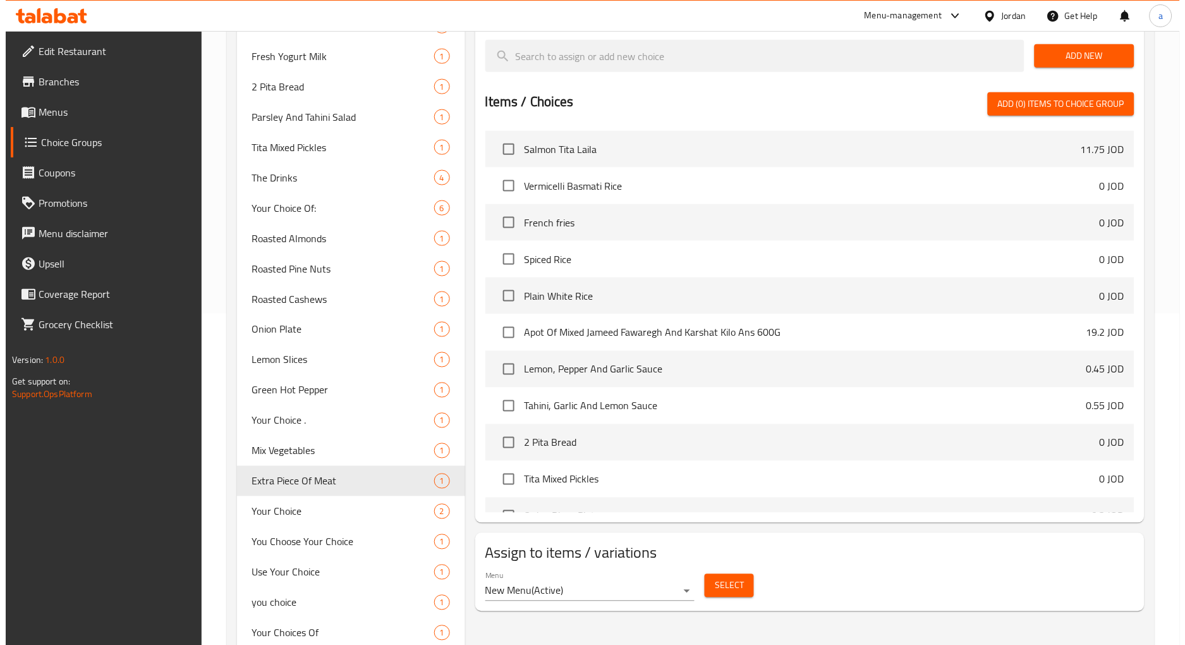
scroll to position [0, 0]
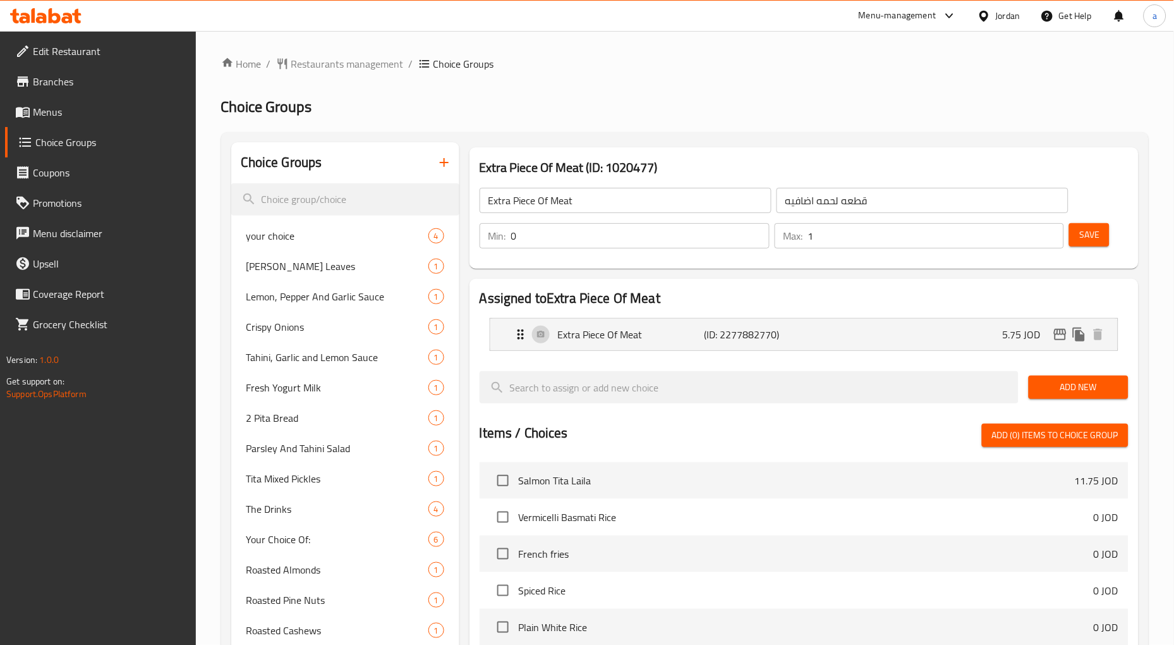
click at [708, 84] on div "Home / Restaurants management / Choice Groups Choice Groups Choice Groups your …" at bounding box center [685, 585] width 928 height 1059
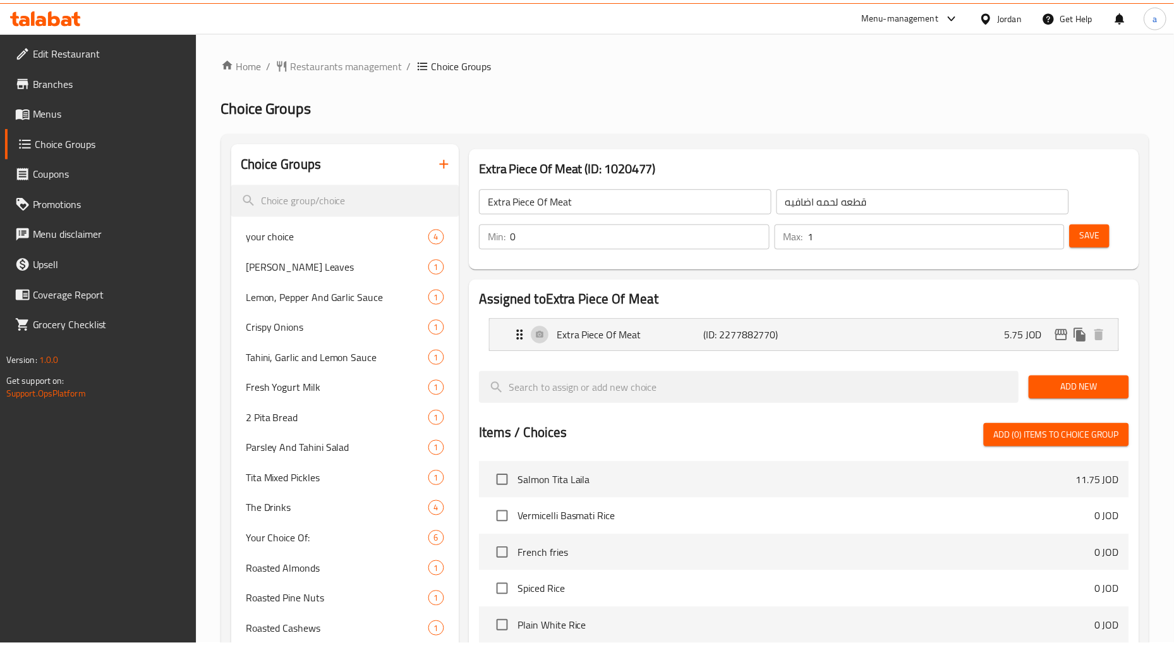
scroll to position [495, 0]
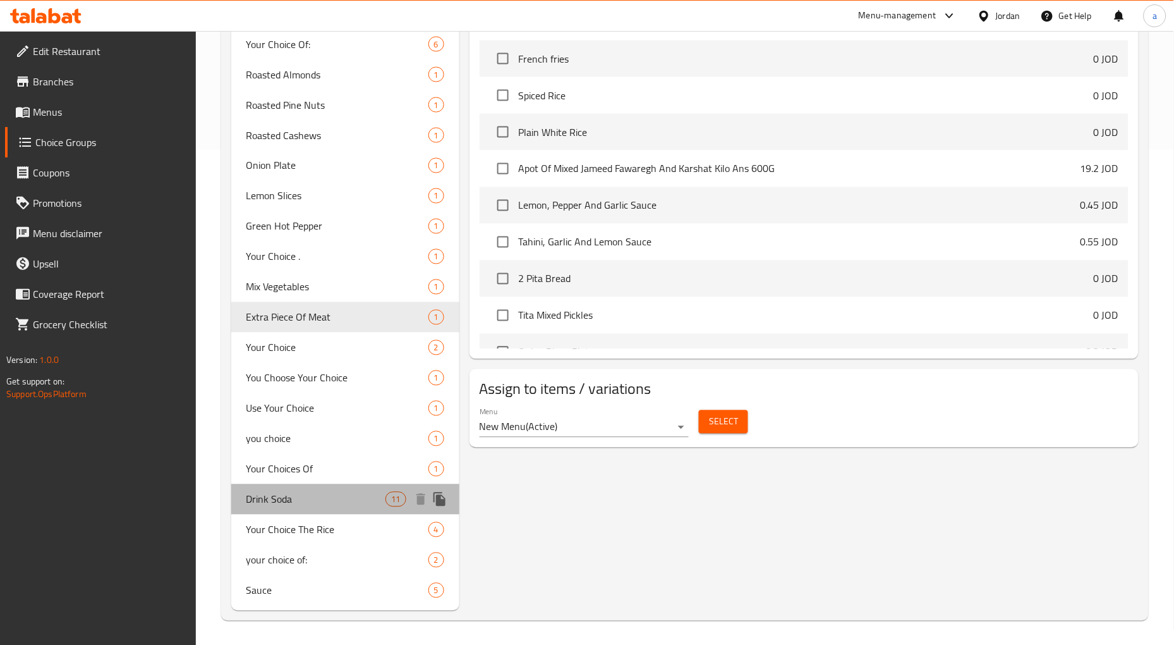
click at [278, 500] on span "Drink Soda" at bounding box center [316, 499] width 140 height 15
type input "Drink Soda"
type input "شرب الصودا"
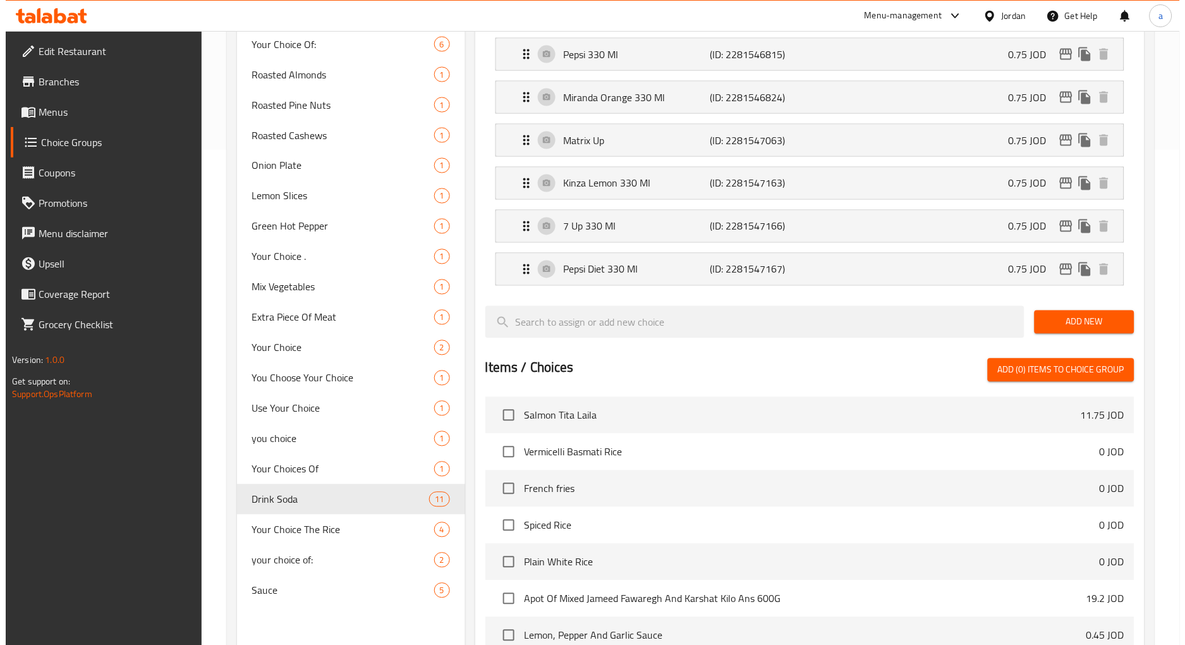
scroll to position [0, 0]
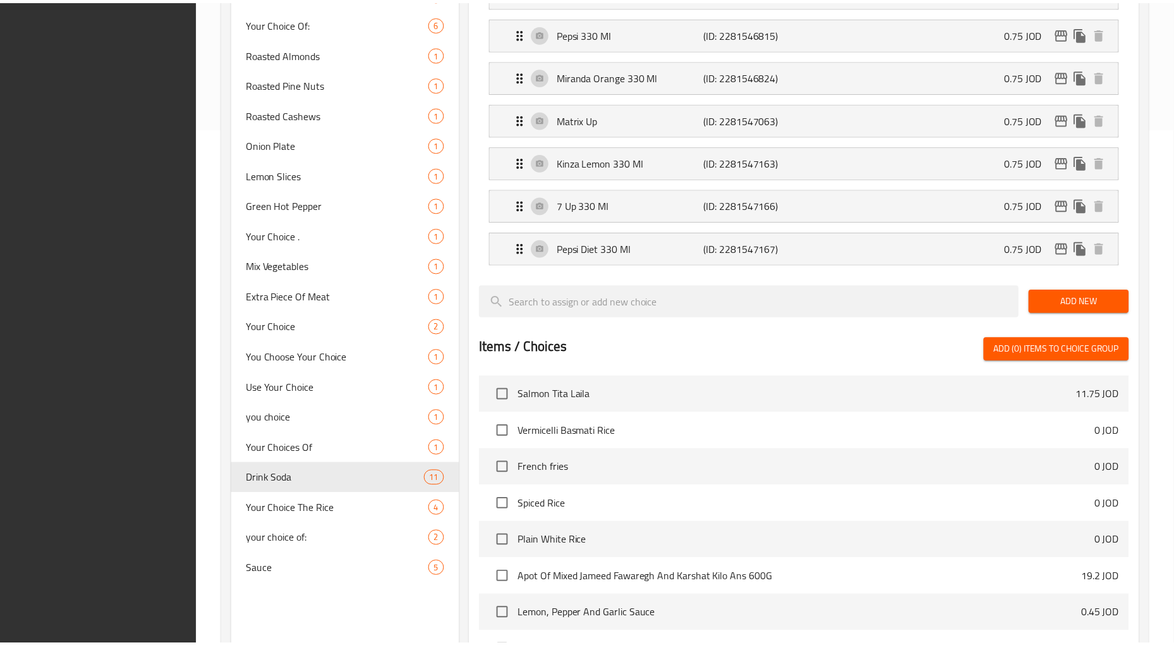
scroll to position [768, 0]
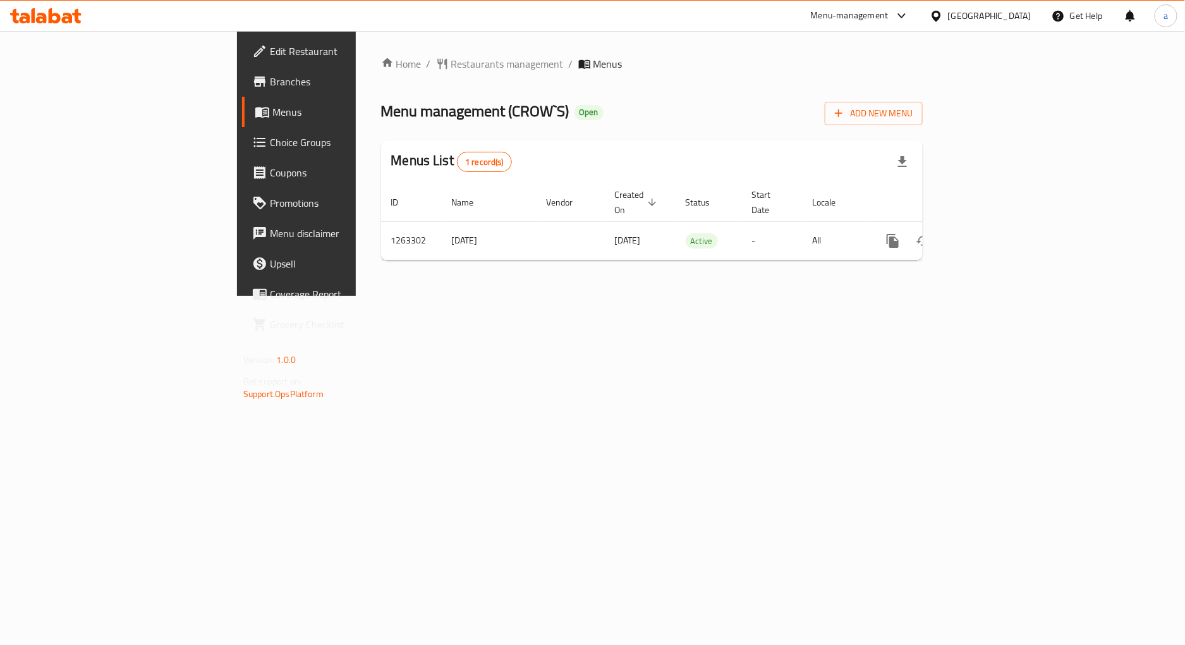
drag, startPoint x: 0, startPoint y: 0, endPoint x: 70, endPoint y: 145, distance: 161.1
click at [270, 145] on span "Choice Groups" at bounding box center [347, 142] width 155 height 15
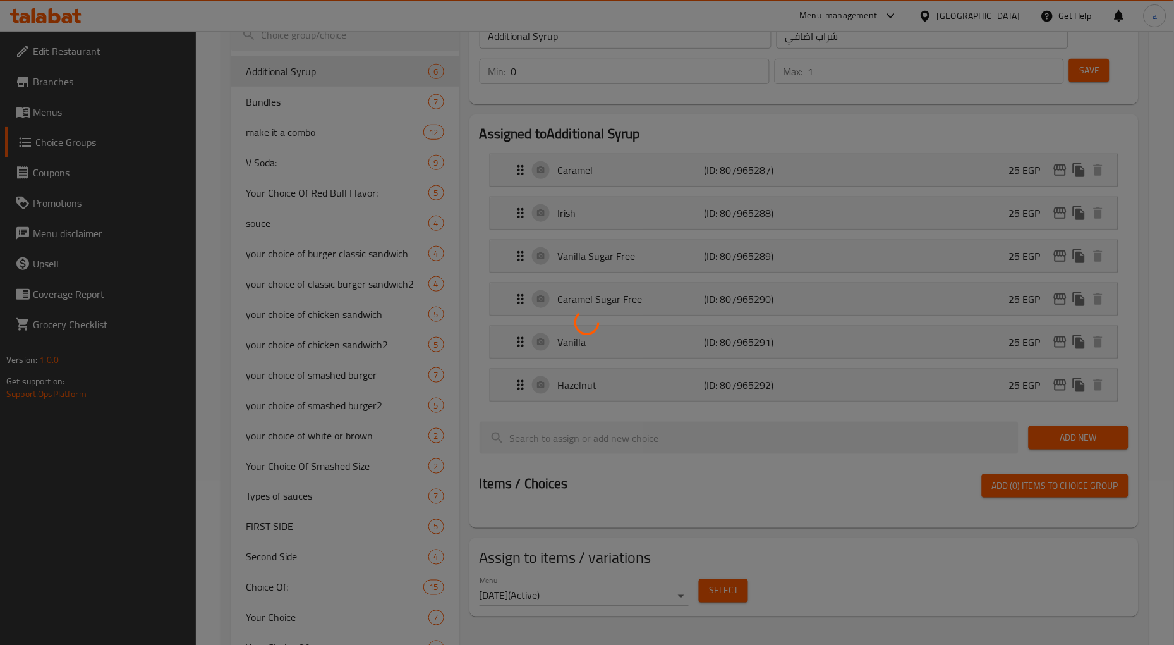
scroll to position [222, 0]
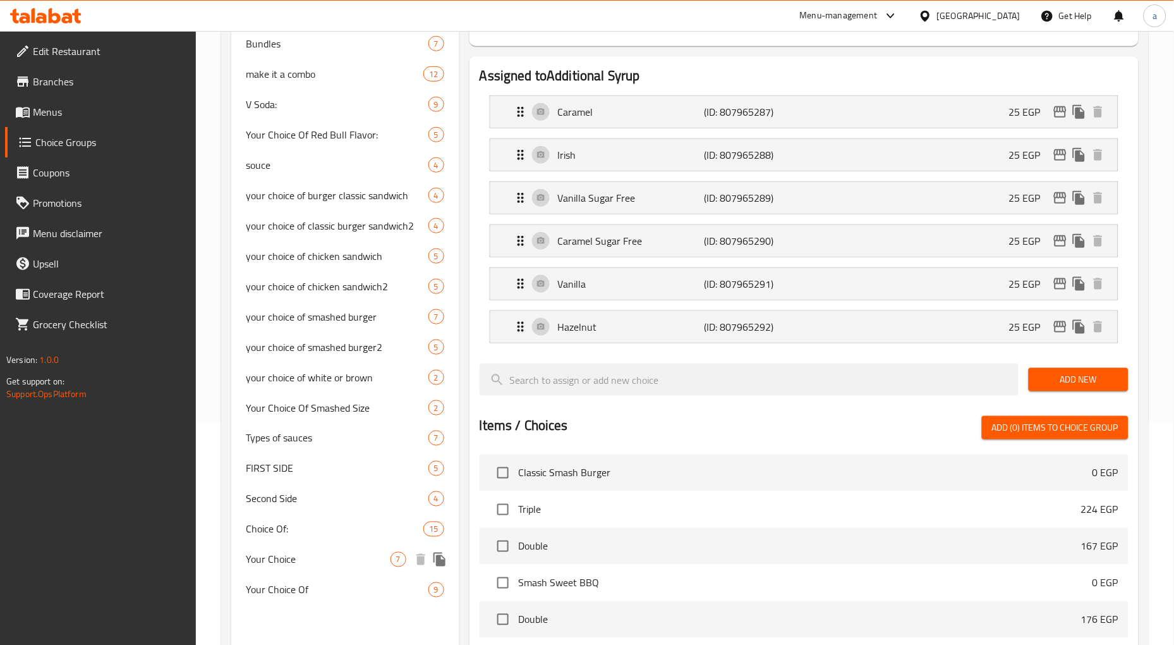
click at [276, 559] on span "Your Choice" at bounding box center [318, 559] width 144 height 15
type input "Your Choice"
type input "إختيارك"
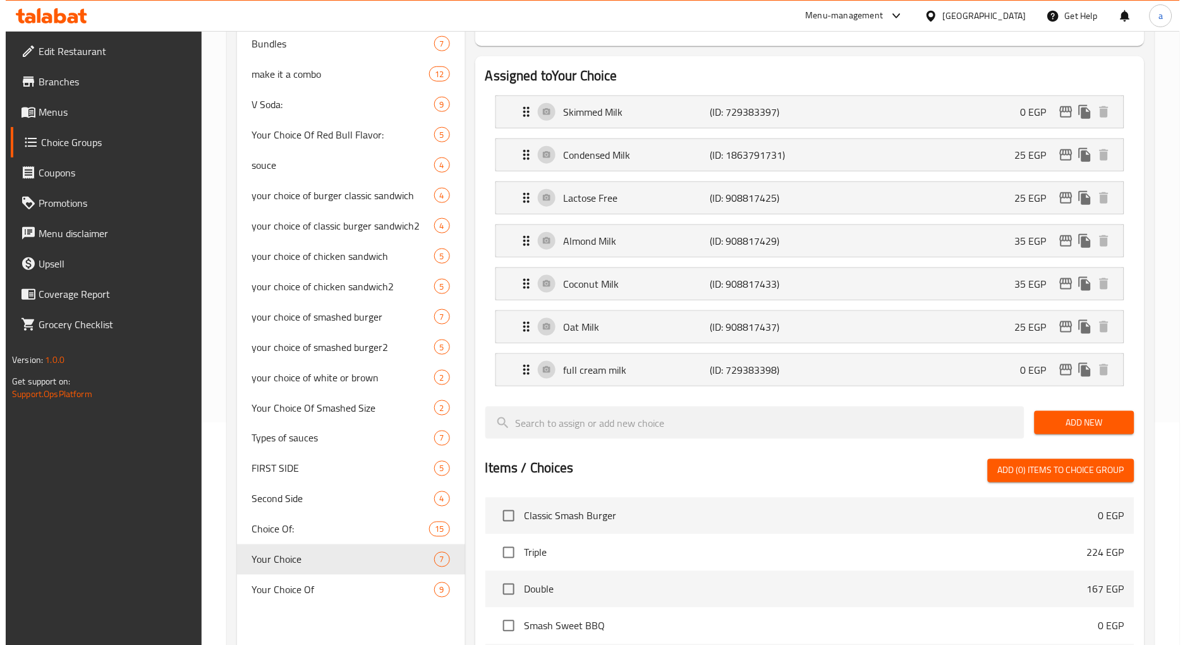
scroll to position [0, 0]
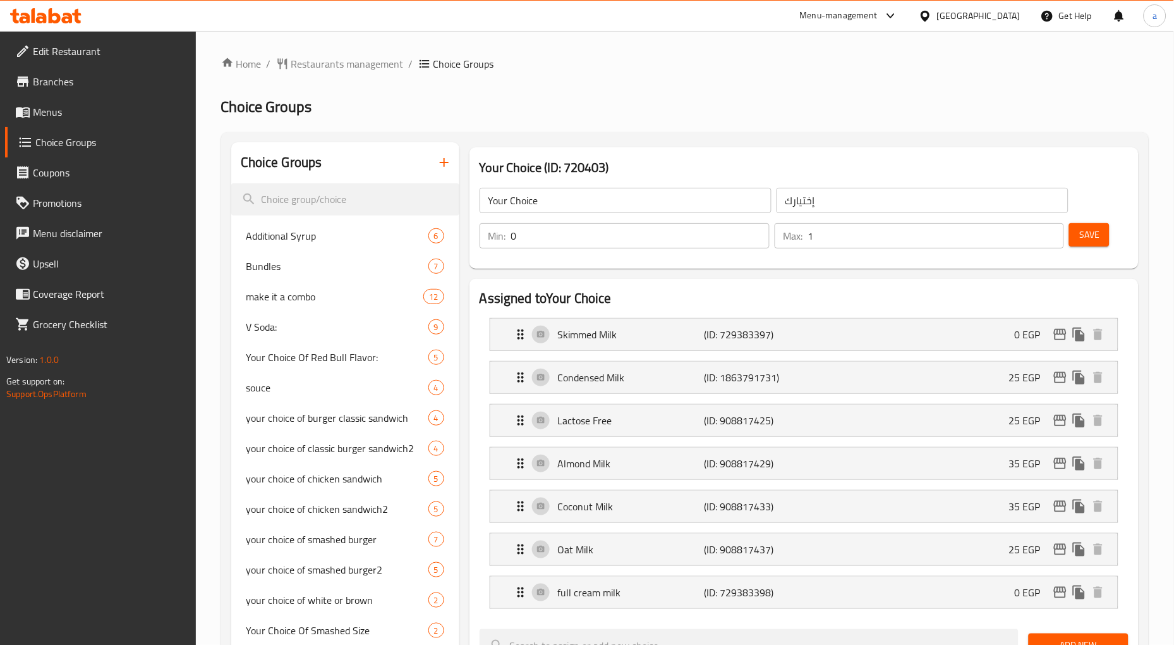
click at [709, 82] on div "Home / Restaurants management / Choice Groups Choice Groups Choice Groups Addit…" at bounding box center [685, 635] width 928 height 1159
